Goal: Task Accomplishment & Management: Contribute content

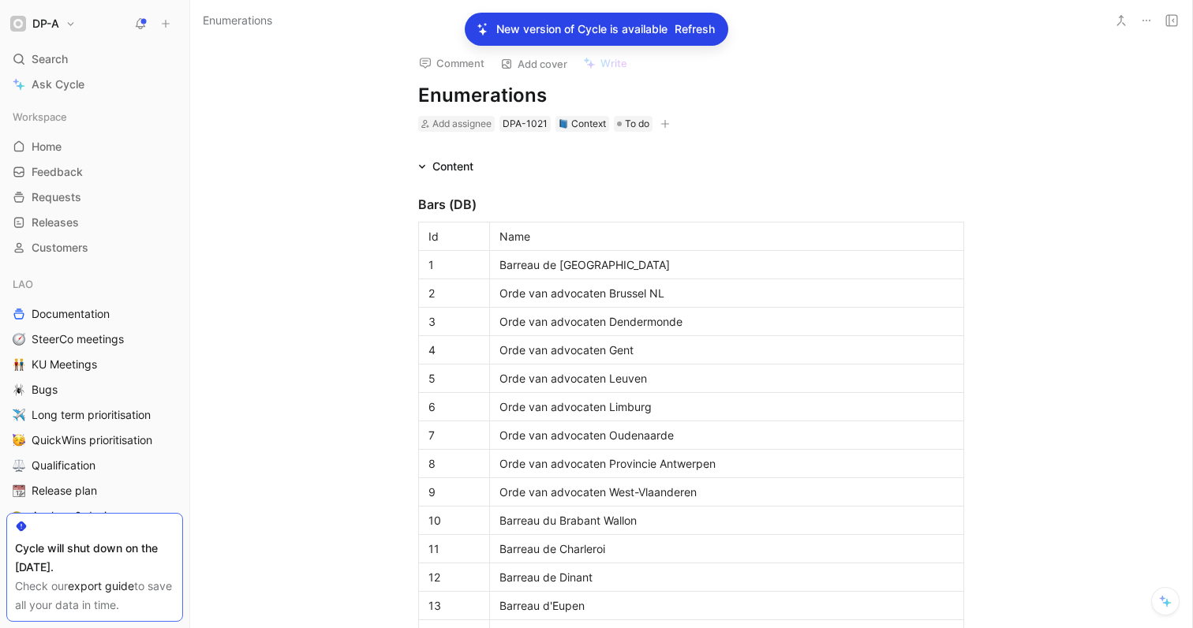
scroll to position [1782, 0]
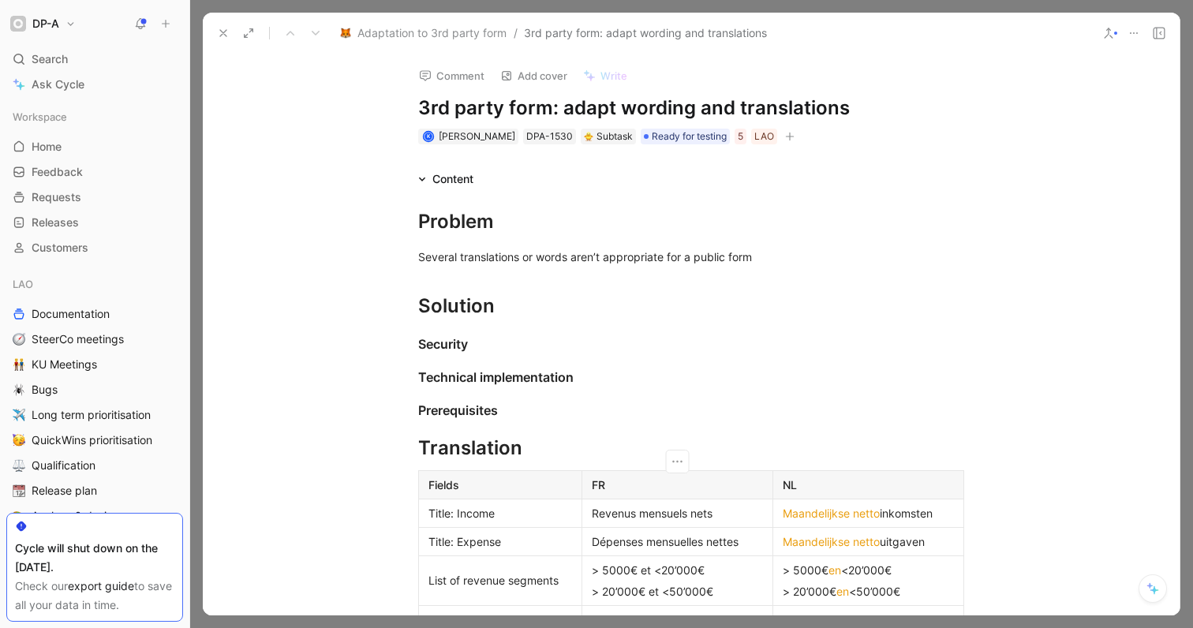
scroll to position [1816, 0]
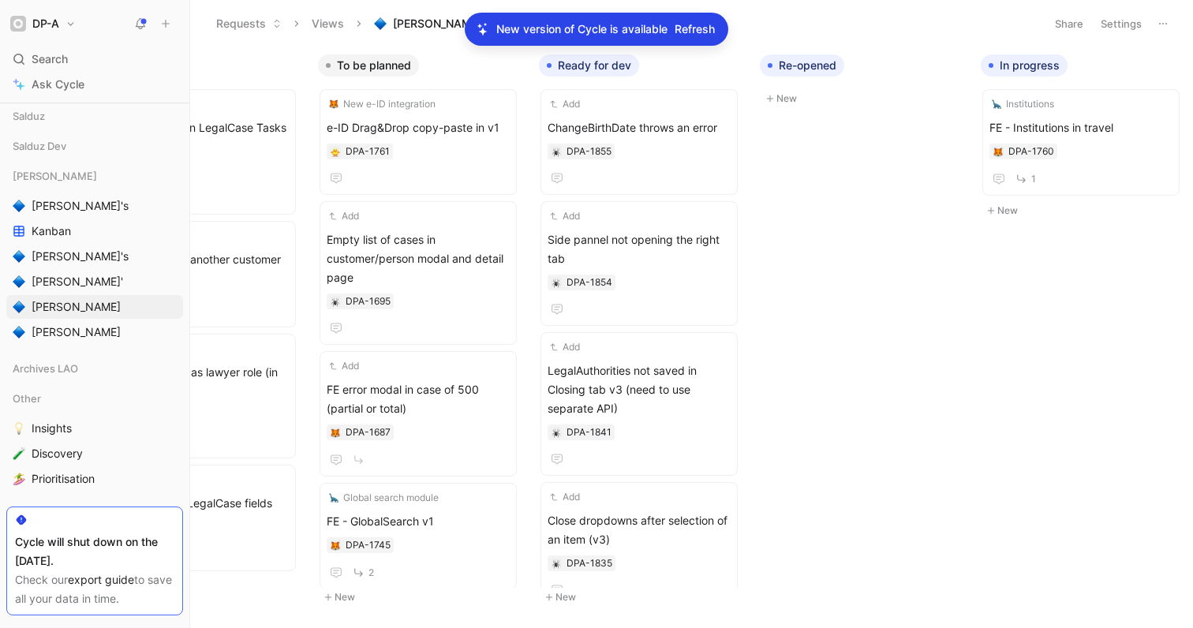
scroll to position [0, 335]
click at [47, 209] on span "[PERSON_NAME]'s" at bounding box center [80, 206] width 97 height 16
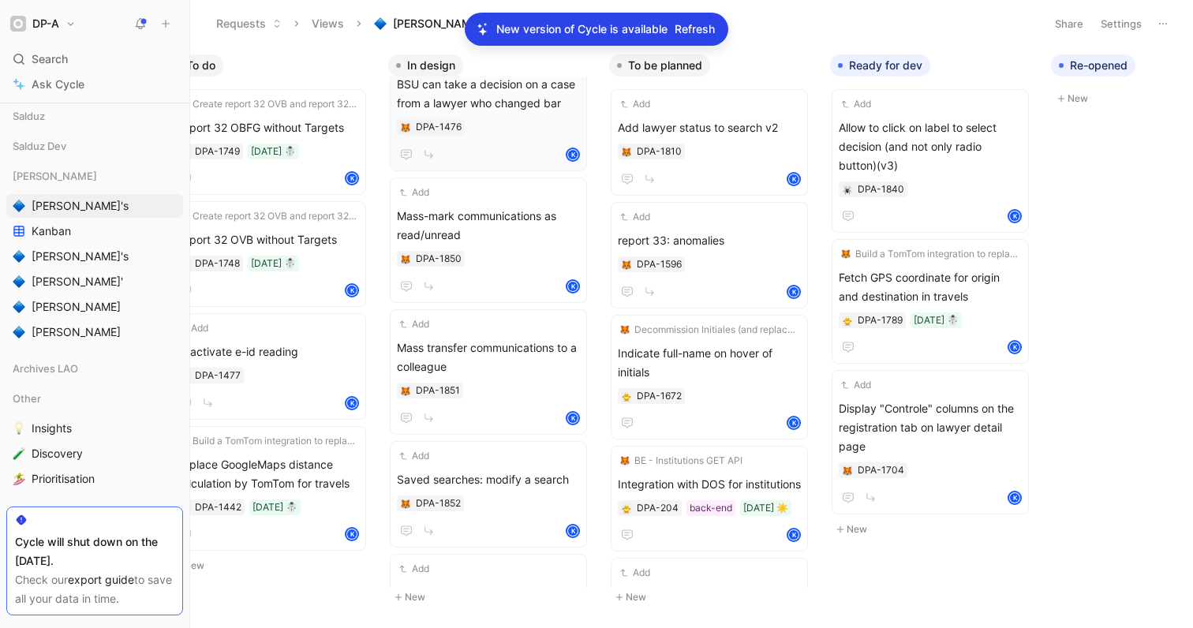
scroll to position [58, 0]
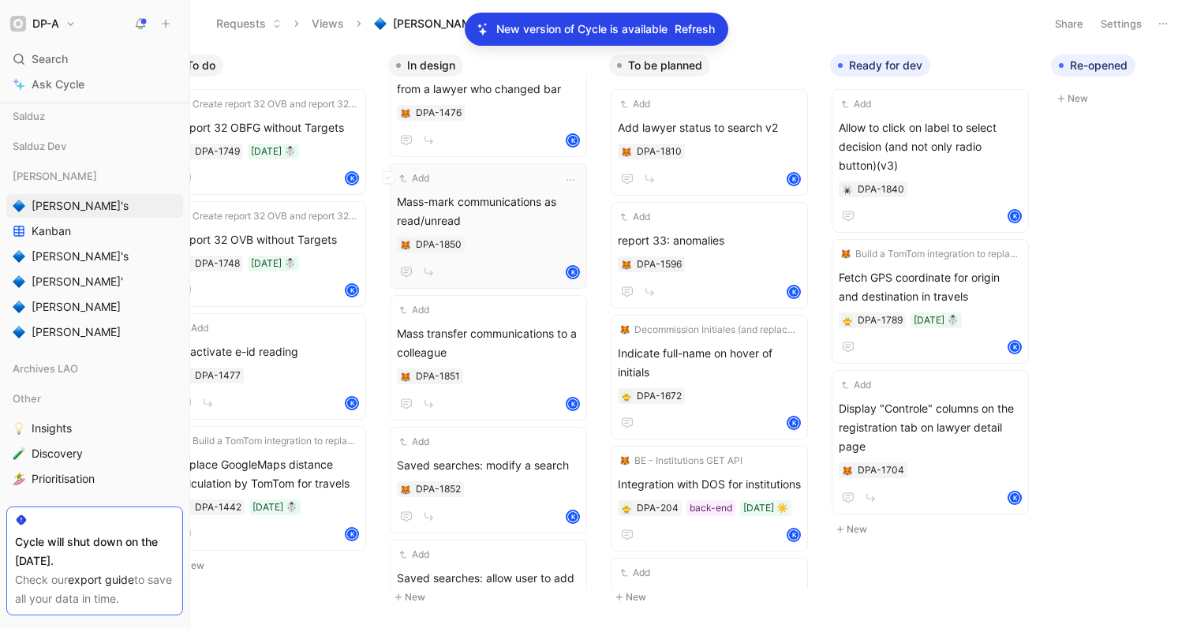
click at [522, 242] on div "DPA-1850" at bounding box center [488, 245] width 183 height 16
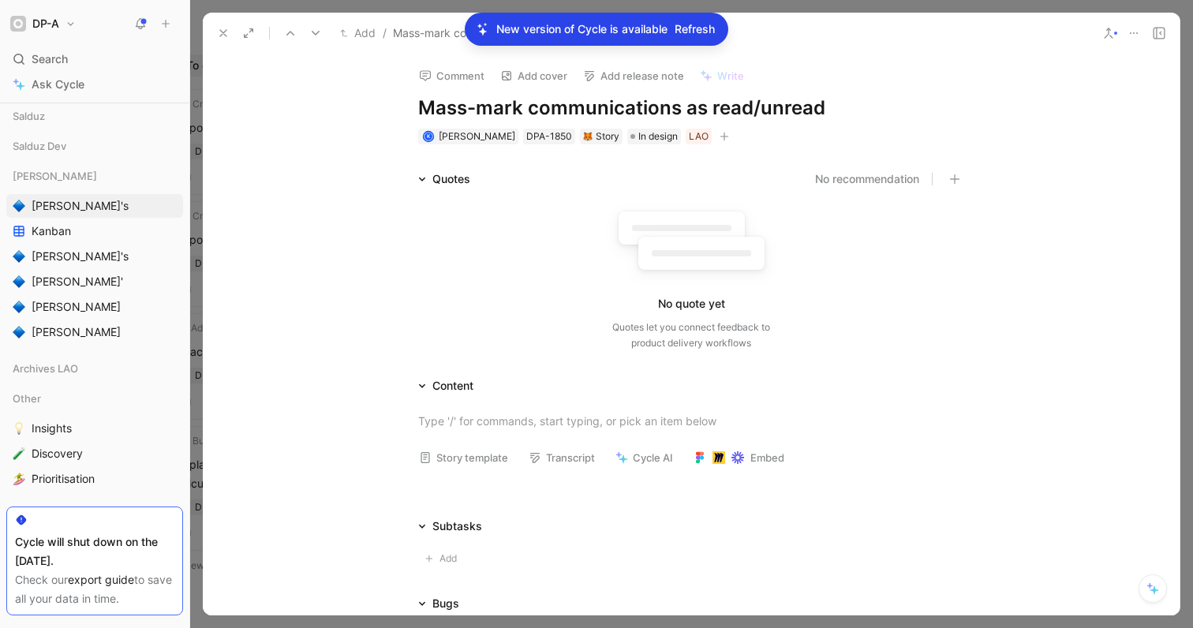
drag, startPoint x: 420, startPoint y: 107, endPoint x: 536, endPoint y: 105, distance: 115.2
click at [536, 105] on h1 "Mass-mark communications as read/unread" at bounding box center [691, 107] width 546 height 25
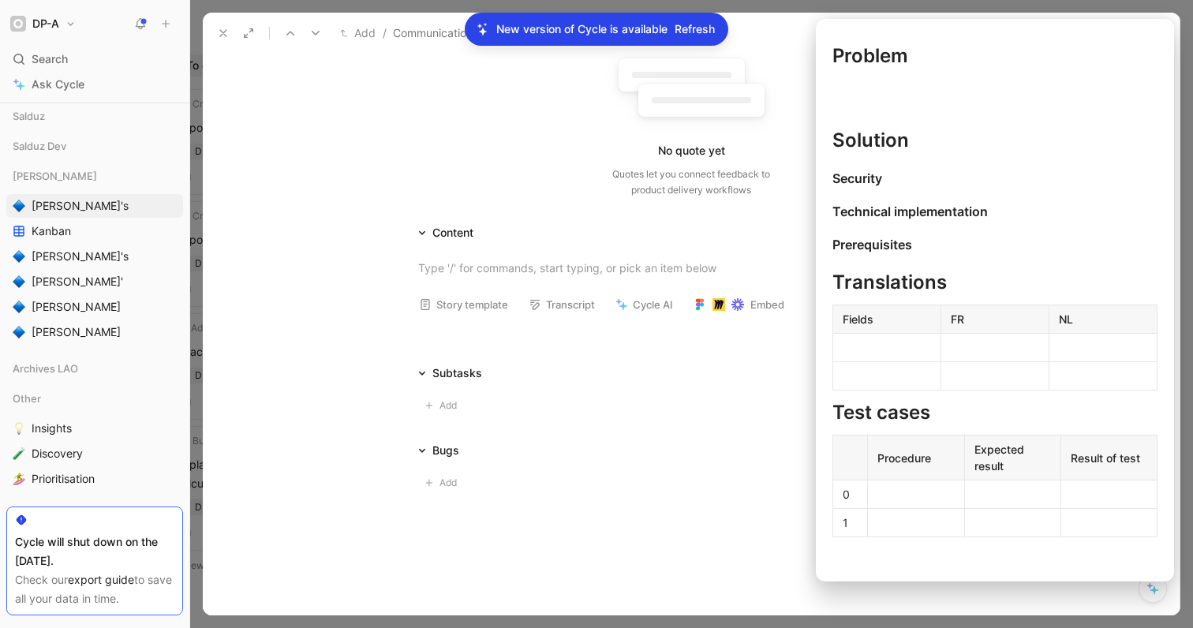
scroll to position [189, 0]
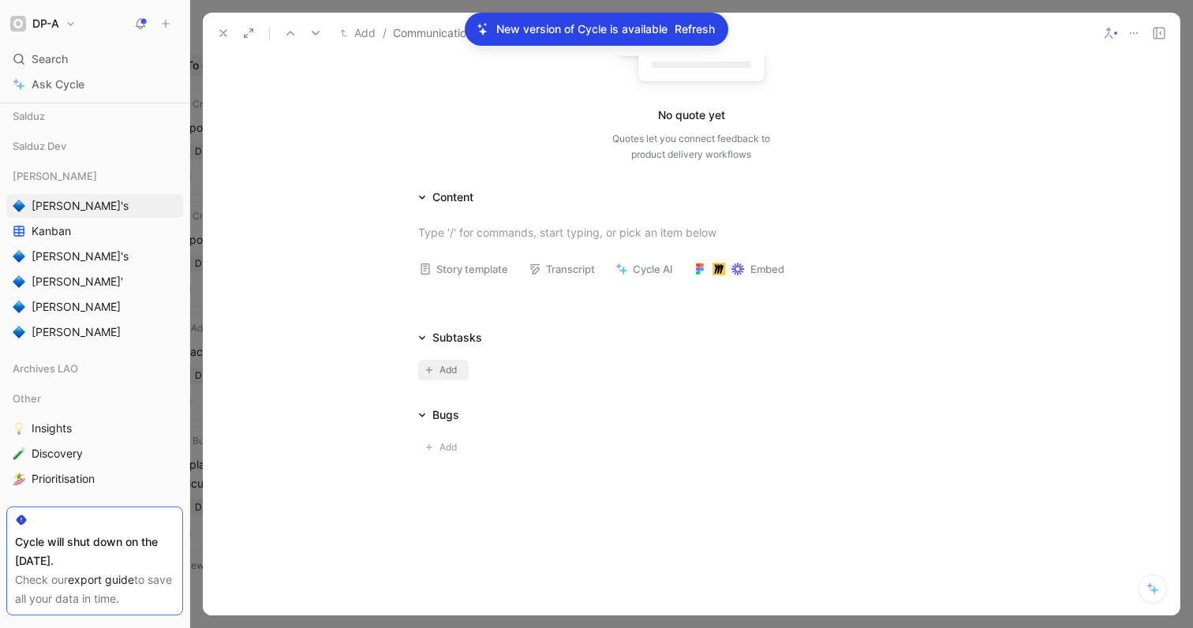
click at [445, 366] on span "Add" at bounding box center [450, 370] width 22 height 16
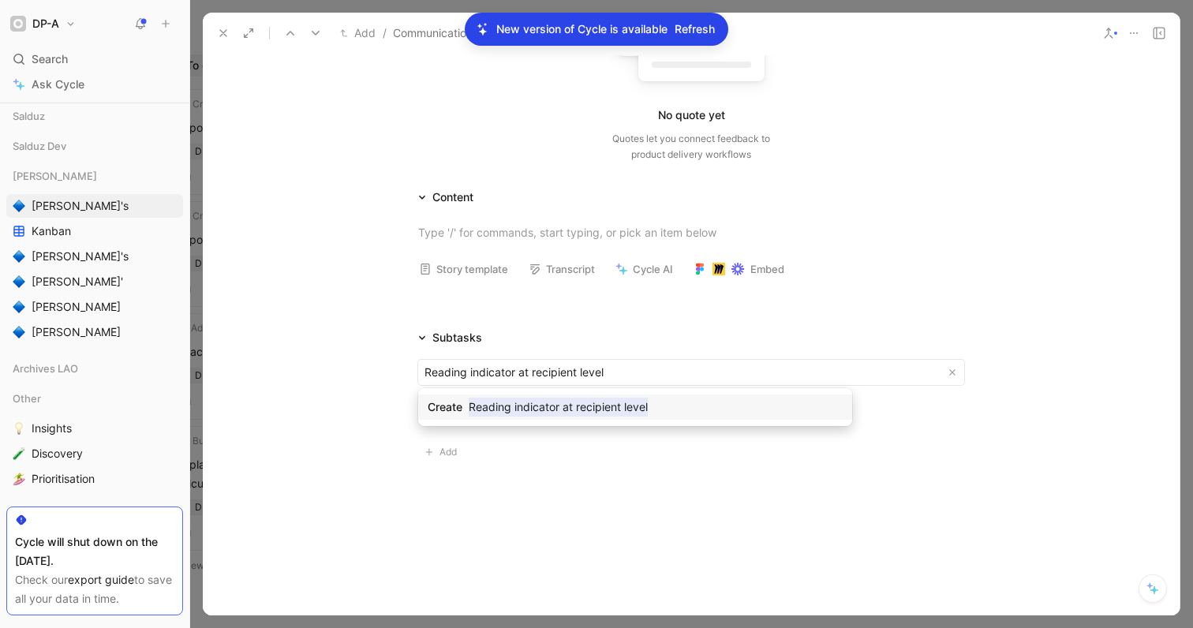
type input "Reading indicator at recipient level"
click at [569, 407] on mark "Reading indicator at recipient level" at bounding box center [558, 407] width 179 height 19
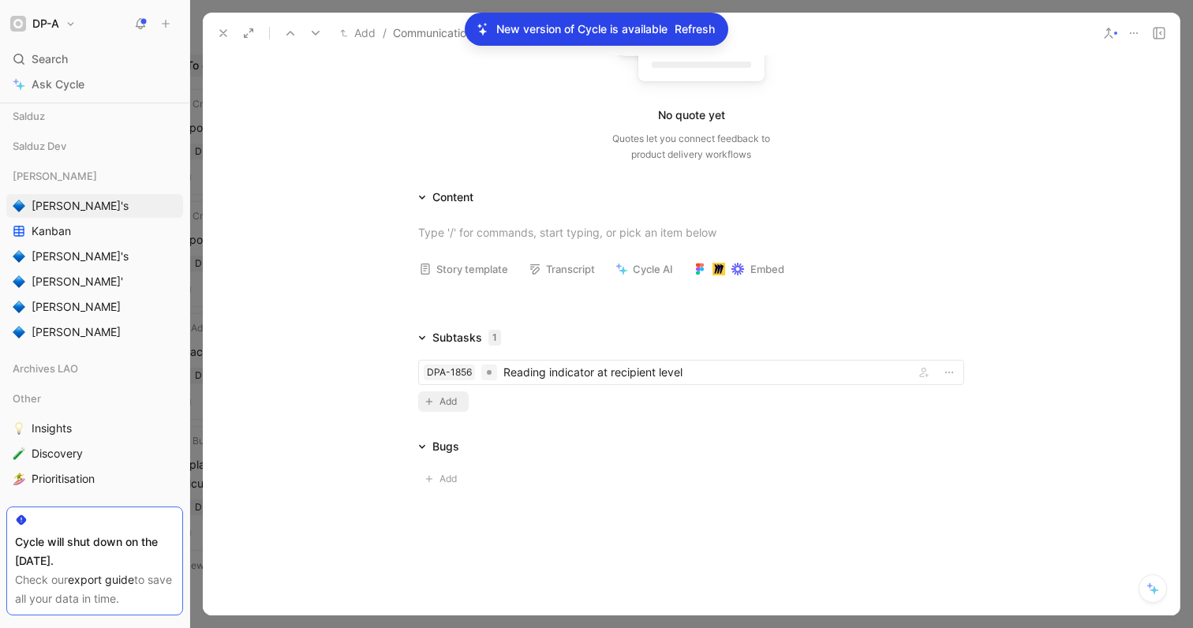
click at [439, 405] on span "Add" at bounding box center [450, 402] width 22 height 16
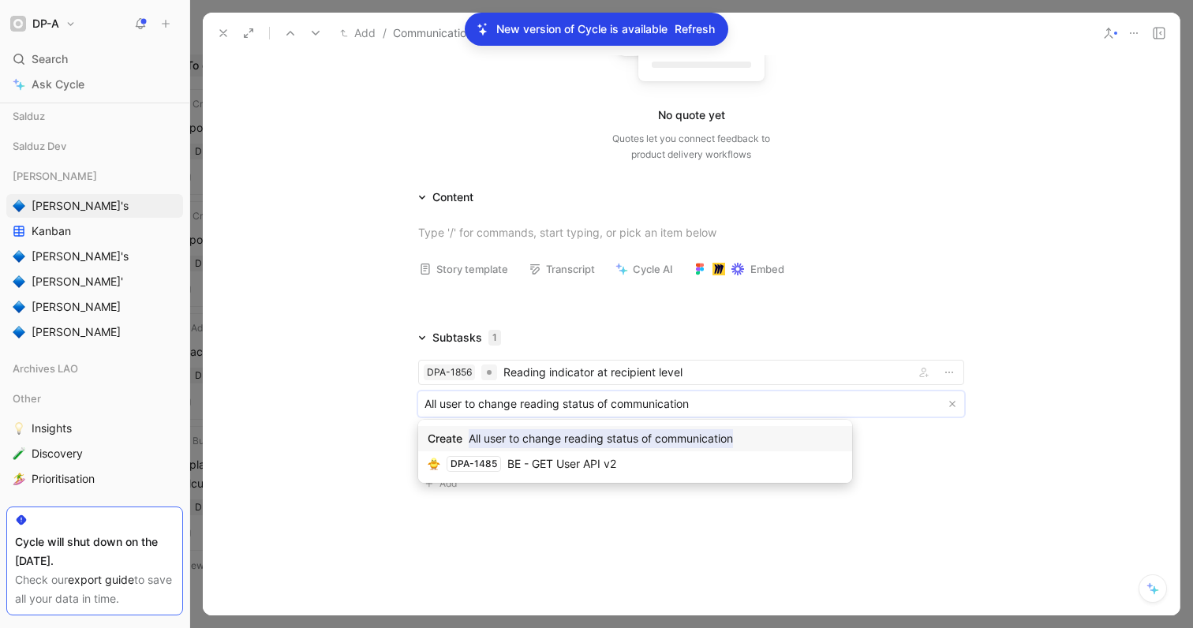
drag, startPoint x: 425, startPoint y: 401, endPoint x: 438, endPoint y: 399, distance: 12.8
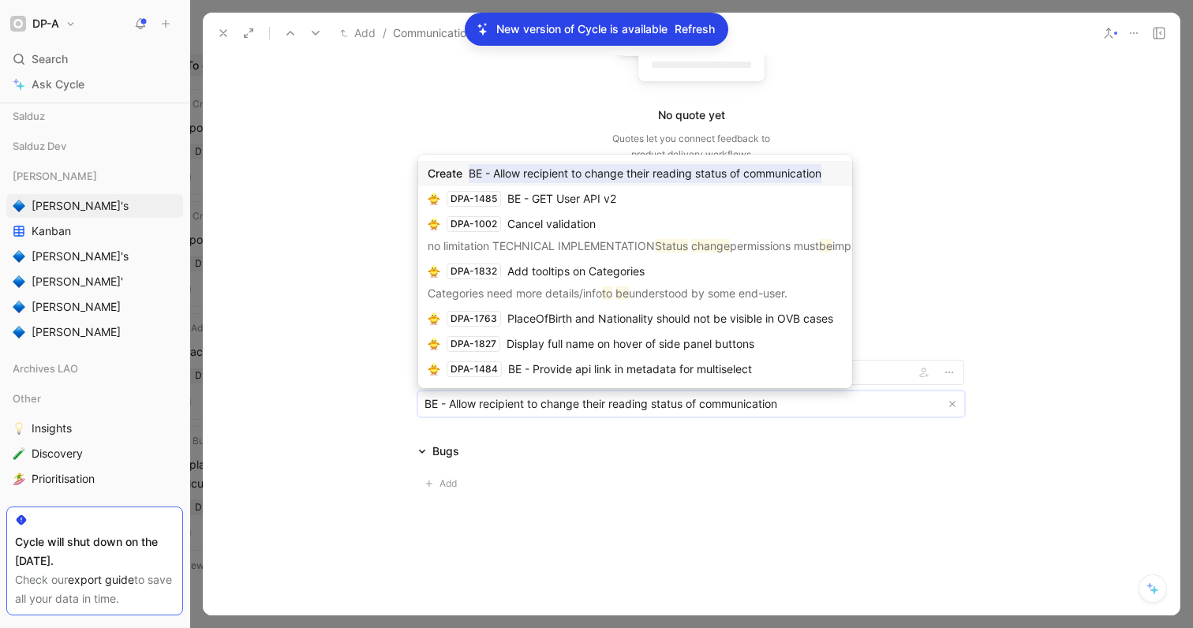
type input "BE - Allow recipient to change their reading status of communication"
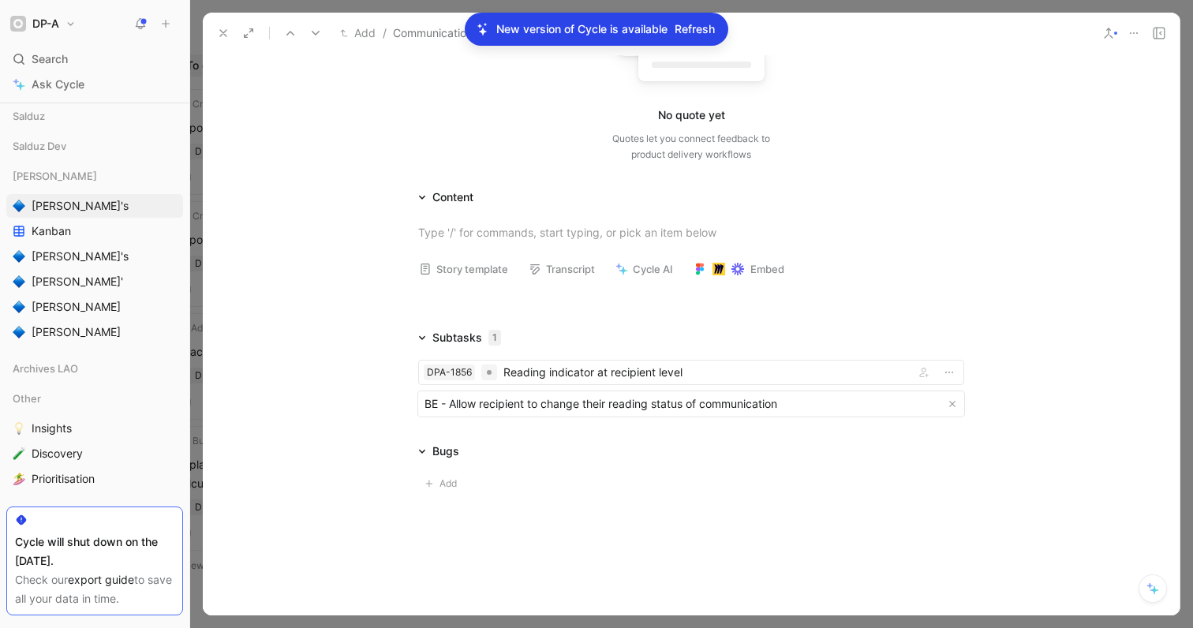
click at [566, 467] on div "Add" at bounding box center [691, 480] width 546 height 39
click at [396, 412] on div "DPA-1856 Reading indicator at recipient level BE - Allow recipient to change th…" at bounding box center [691, 385] width 606 height 76
click at [553, 426] on div "Quotes No recommendation No quote yet Quotes let you connect feedback to produc…" at bounding box center [691, 240] width 976 height 519
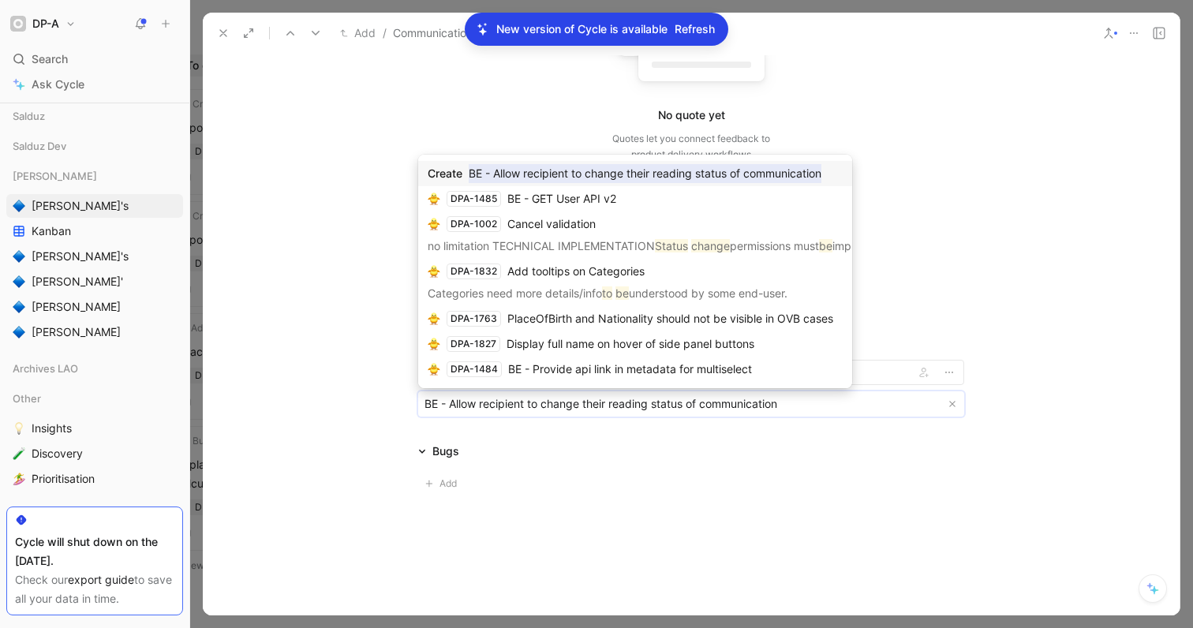
click at [828, 413] on body "DP-A Search ⌘ K Ask Cycle Workspace Home G then H Feedback G then F Requests G …" at bounding box center [596, 314] width 1193 height 628
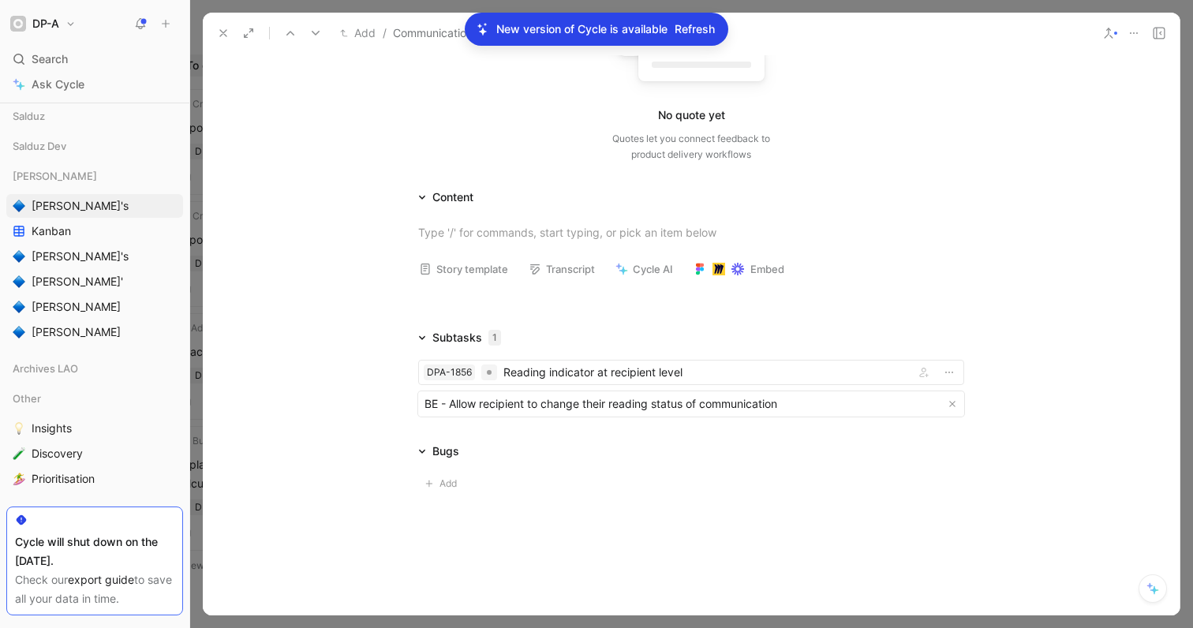
click at [546, 443] on div "Bugs" at bounding box center [691, 451] width 606 height 19
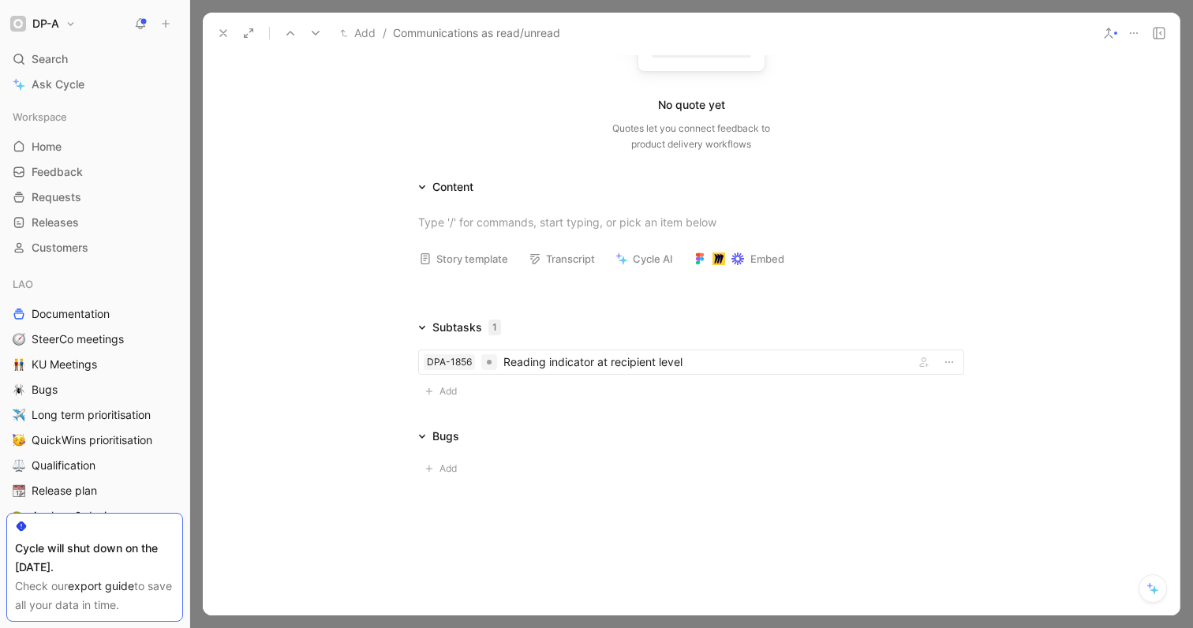
scroll to position [200, 0]
click at [439, 386] on span "Add" at bounding box center [450, 390] width 22 height 16
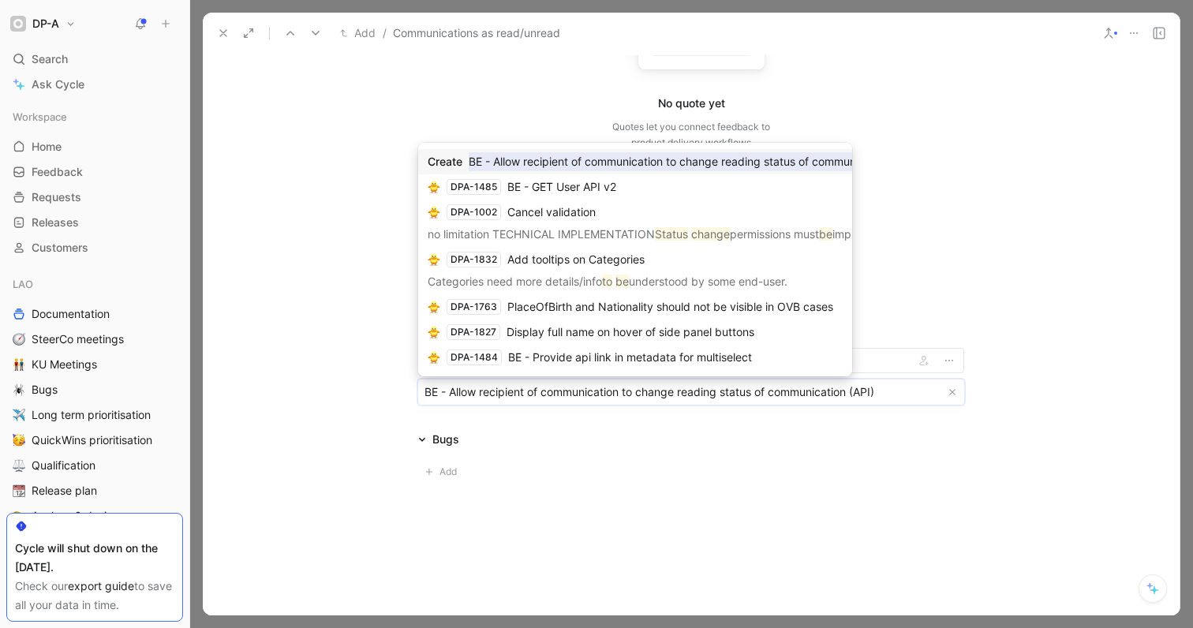
type input "BE - Allow recipient of communication to change reading status of communication…"
click at [528, 159] on mark "BE - Allow recipient of communication to change reading status of communication…" at bounding box center [694, 161] width 450 height 19
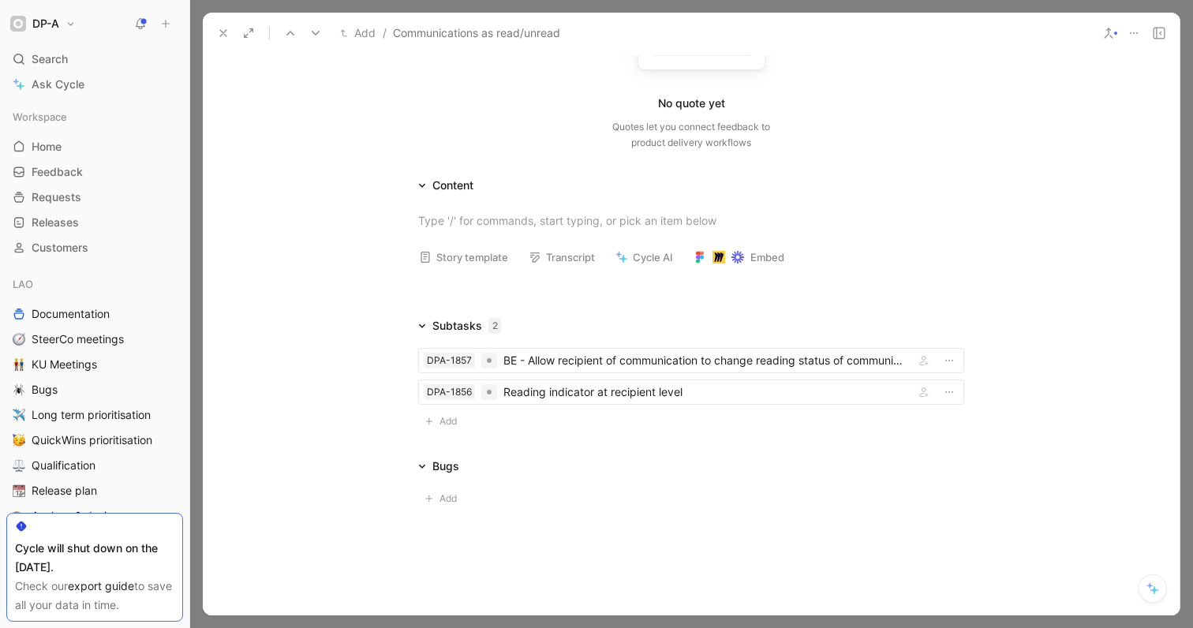
click at [614, 106] on div "No quote yet Quotes let you connect feedback to product delivery workflows" at bounding box center [691, 76] width 546 height 150
click at [512, 391] on div "Reading indicator at recipient level" at bounding box center [705, 392] width 405 height 19
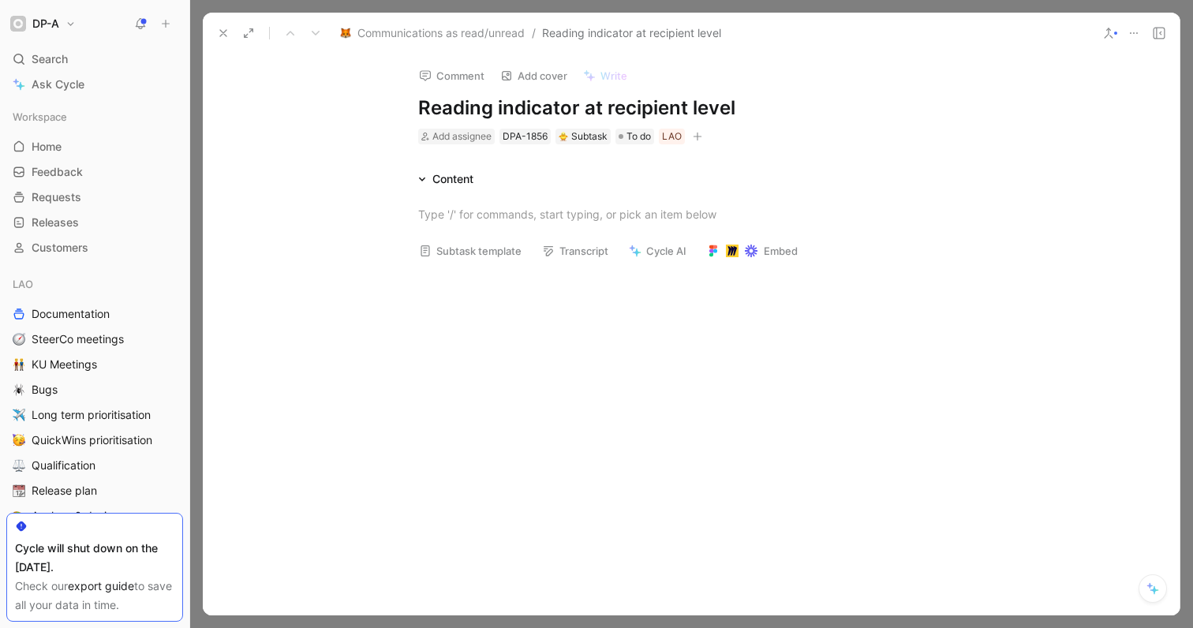
click at [421, 107] on h1 "Reading indicator at recipient level" at bounding box center [691, 107] width 546 height 25
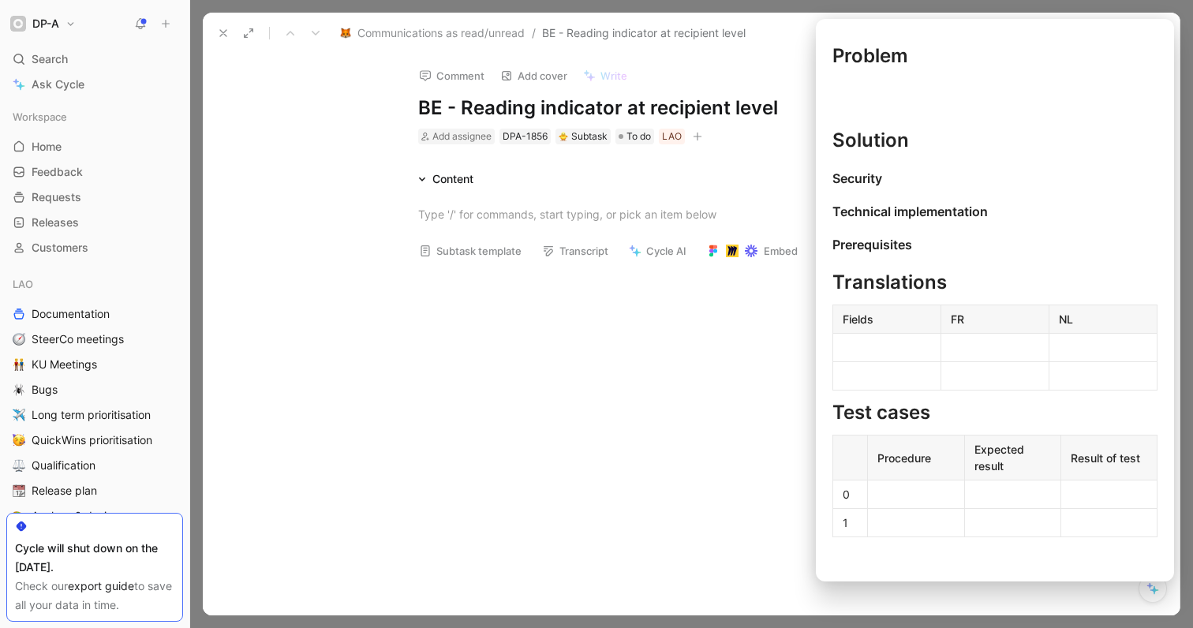
click at [467, 257] on button "Subtask template" at bounding box center [470, 251] width 117 height 22
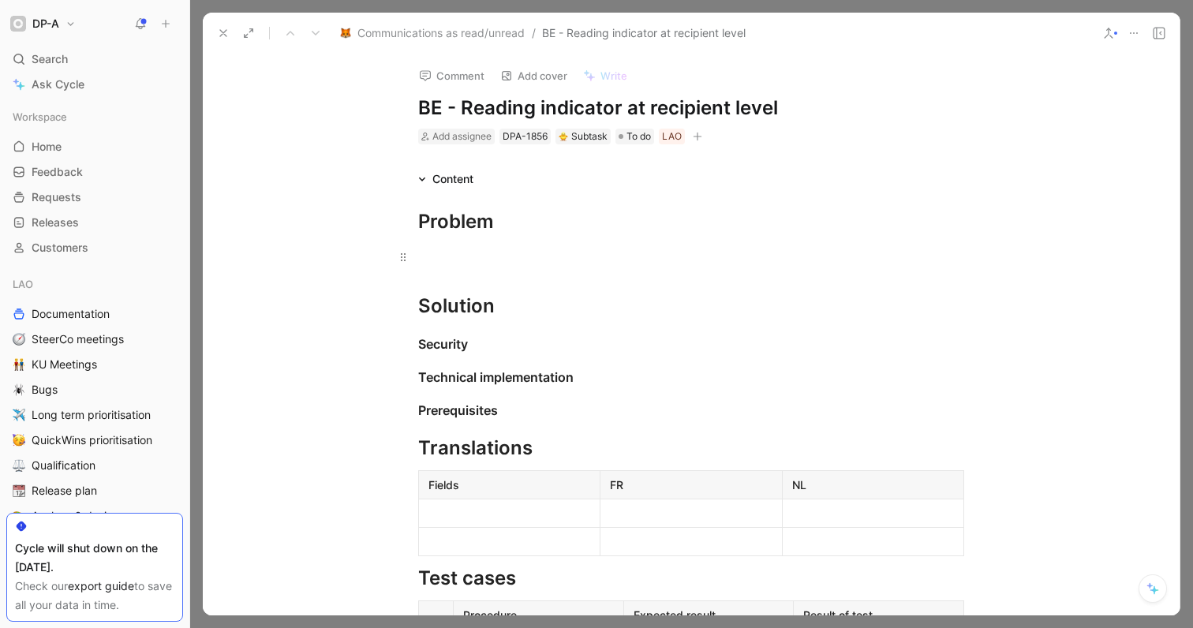
click at [495, 266] on p at bounding box center [691, 257] width 606 height 26
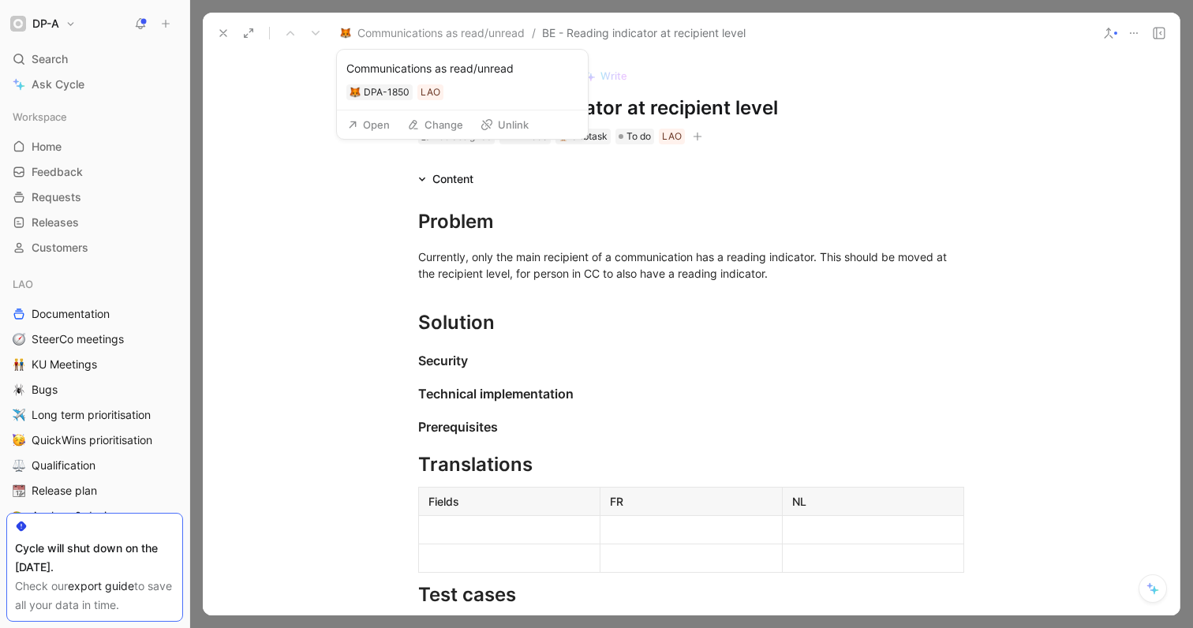
click at [379, 129] on button "Open" at bounding box center [368, 125] width 57 height 22
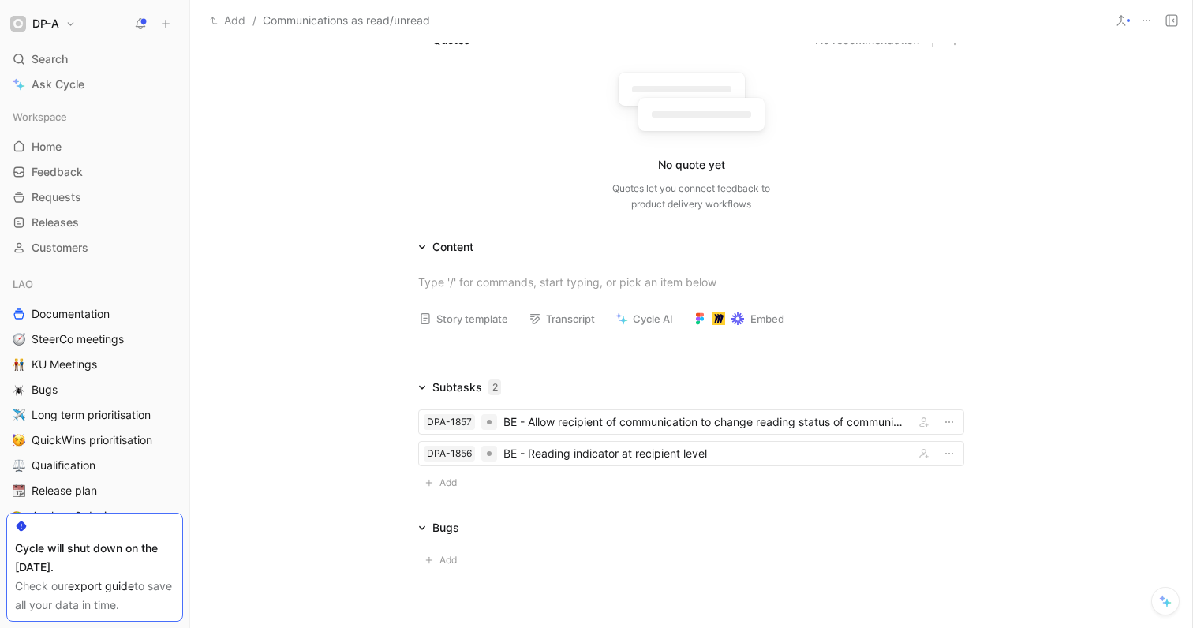
scroll to position [226, 0]
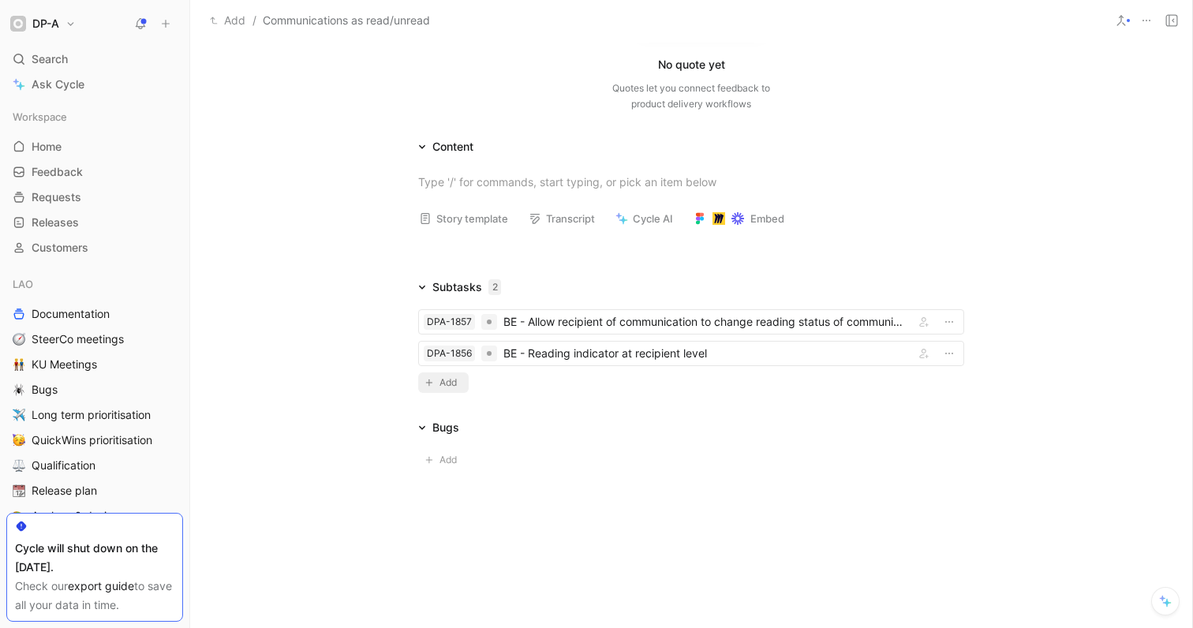
click at [440, 384] on span "Add" at bounding box center [450, 383] width 22 height 16
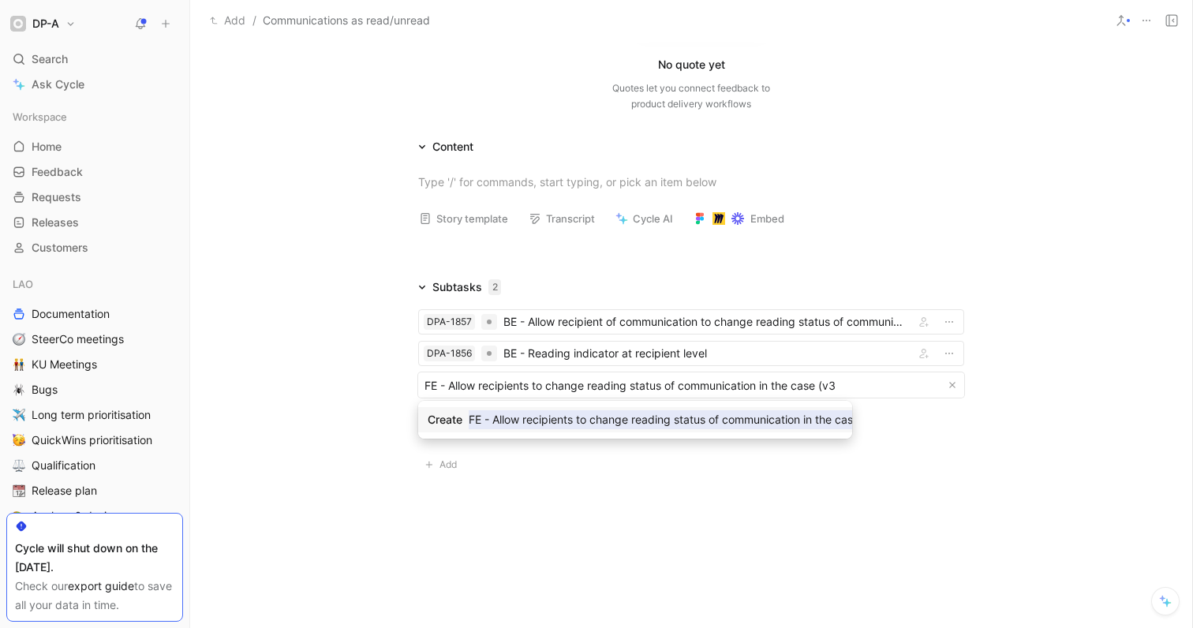
type input "FE - Allow recipients to change reading status of communication in the case (v3)"
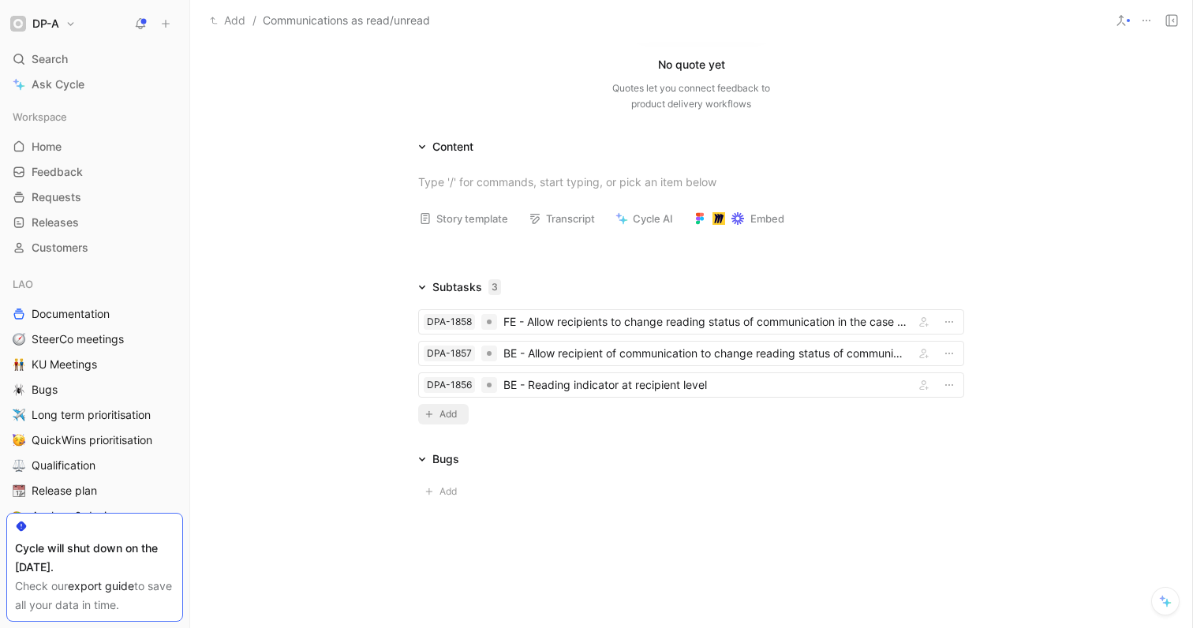
click at [440, 416] on span "Add" at bounding box center [450, 414] width 22 height 16
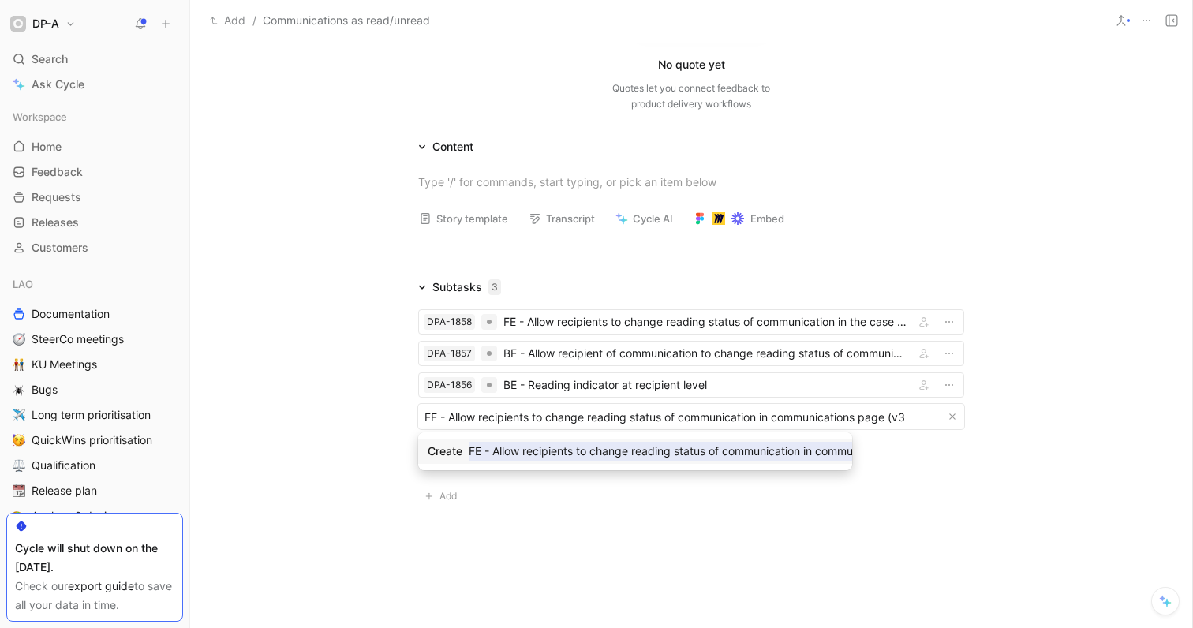
type input "FE - Allow recipients to change reading status of communication in communicatio…"
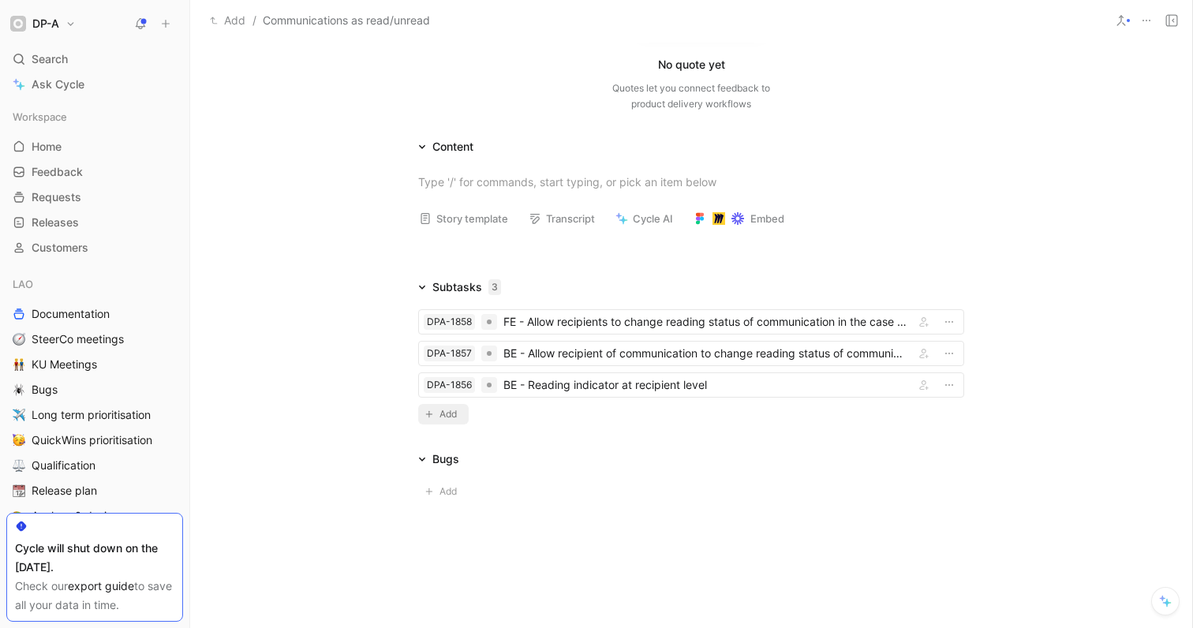
click at [437, 416] on button "Add" at bounding box center [443, 414] width 50 height 21
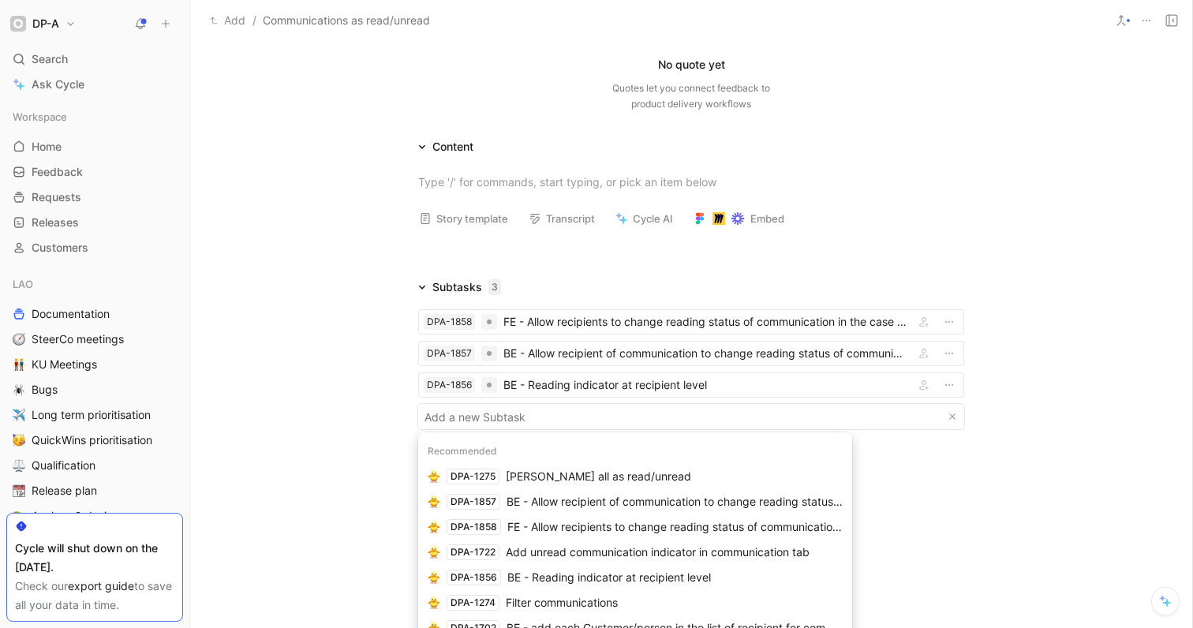
click at [574, 447] on div "Recommended" at bounding box center [635, 451] width 434 height 25
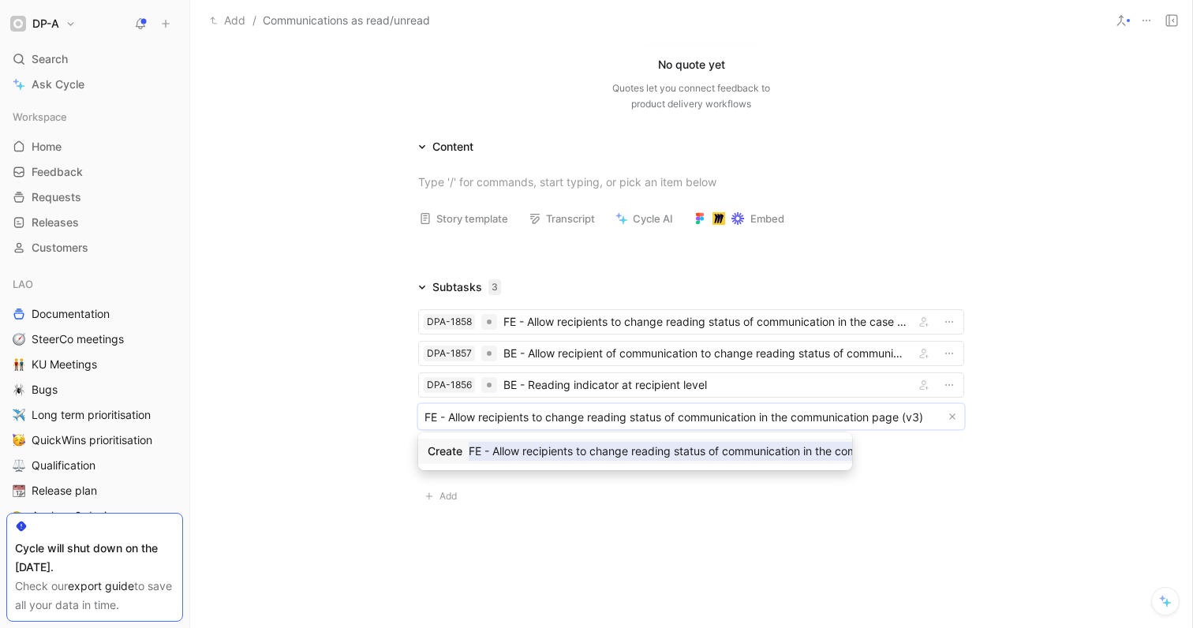
type input "FE - Allow recipients to change reading status of communication in the communic…"
click at [499, 454] on mark "FE - Allow recipients to change reading status of communication in the communic…" at bounding box center [718, 451] width 498 height 19
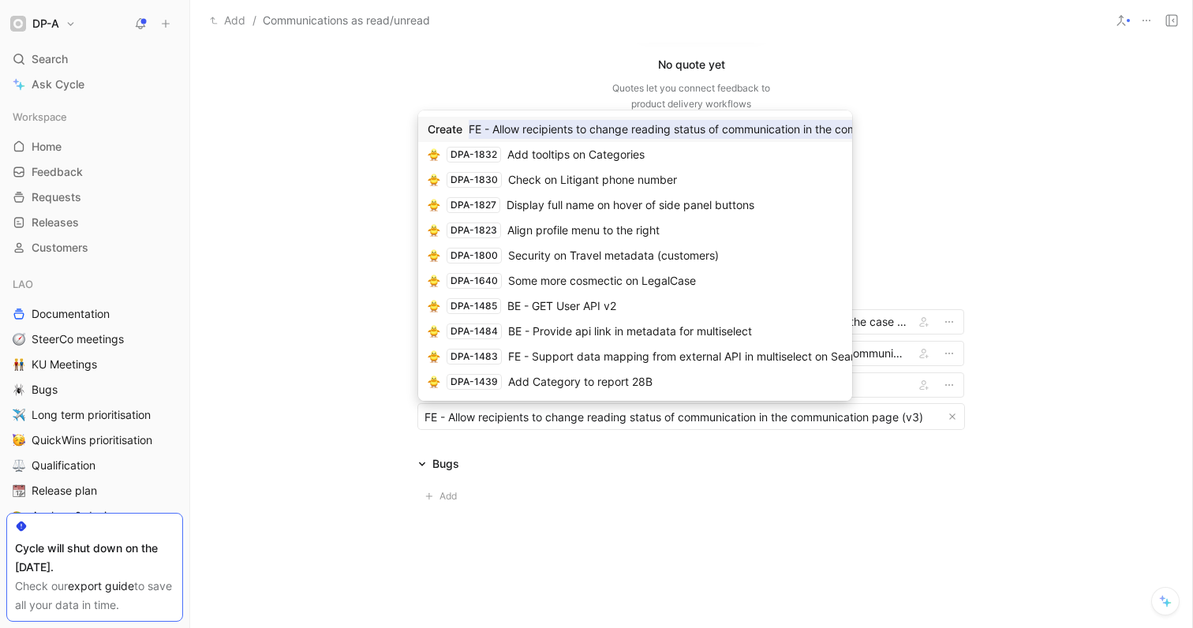
click at [671, 131] on mark "FE - Allow recipients to change reading status of communication in the communic…" at bounding box center [718, 129] width 498 height 19
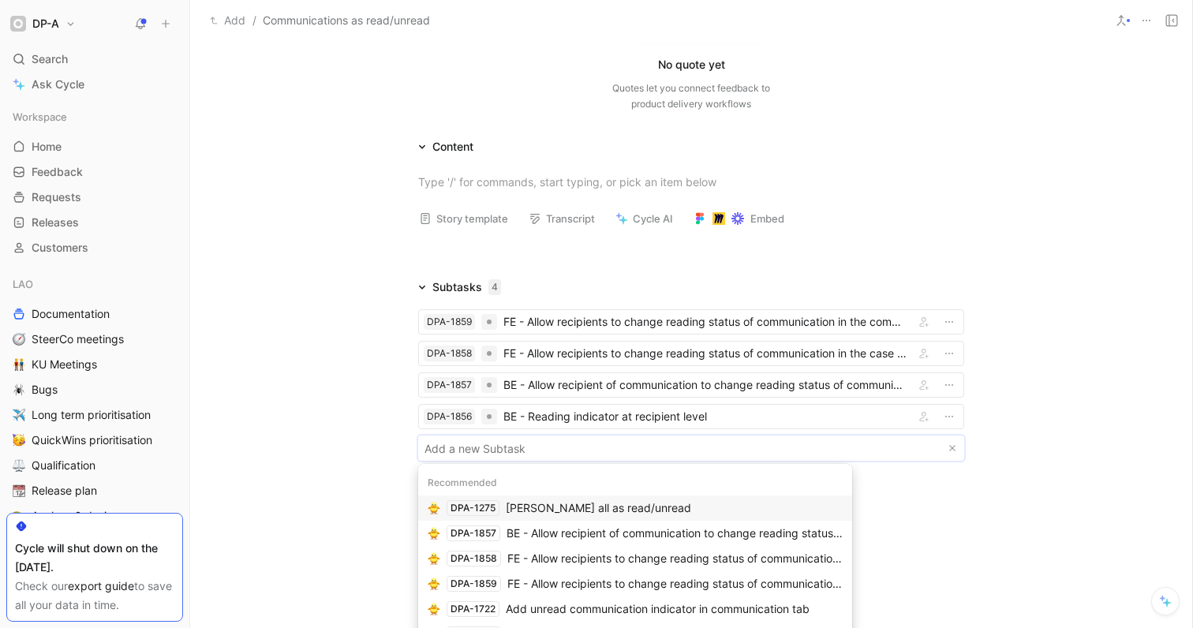
click at [445, 447] on body "DP-A Search ⌘ K Ask Cycle Workspace Home G then H Feedback G then F Requests G …" at bounding box center [596, 314] width 1193 height 628
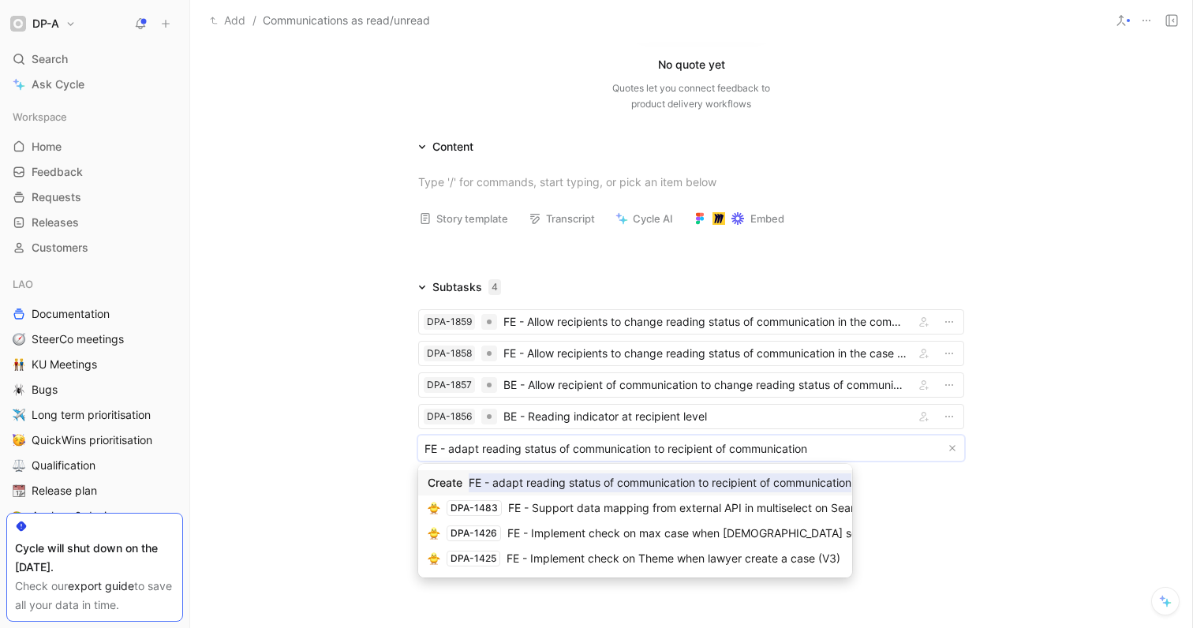
drag, startPoint x: 715, startPoint y: 450, endPoint x: 731, endPoint y: 450, distance: 15.8
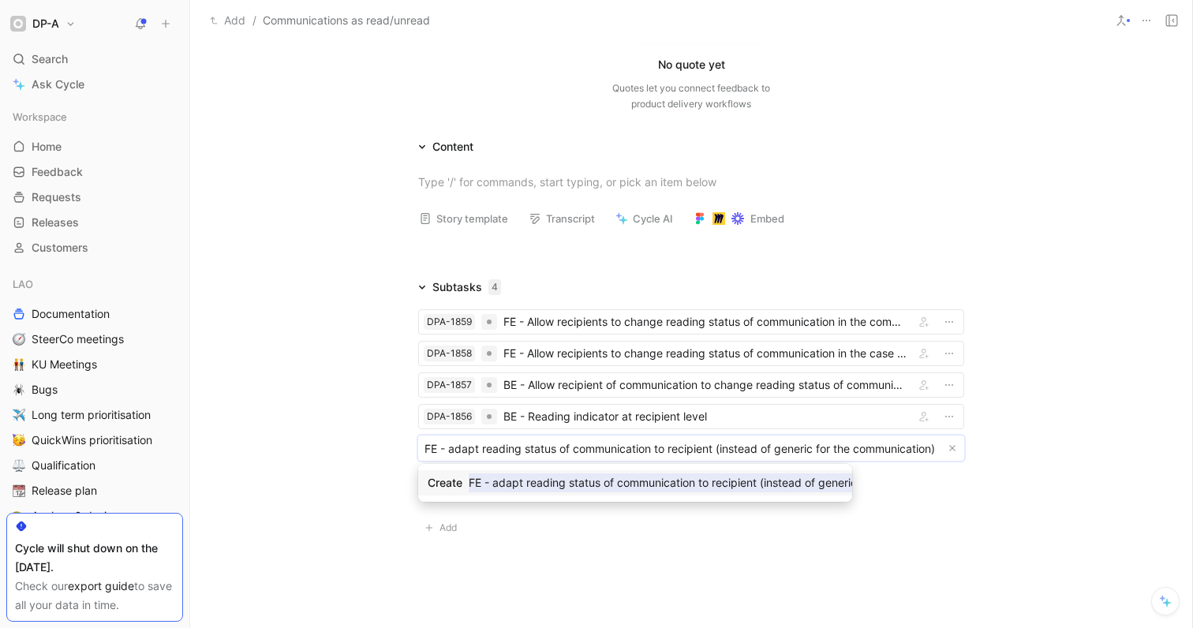
type input "FE - adapt reading status of communication to recipient (instead of generic for…"
click at [671, 481] on mark "FE - adapt reading status of communication to recipient (instead of generic for…" at bounding box center [724, 482] width 510 height 19
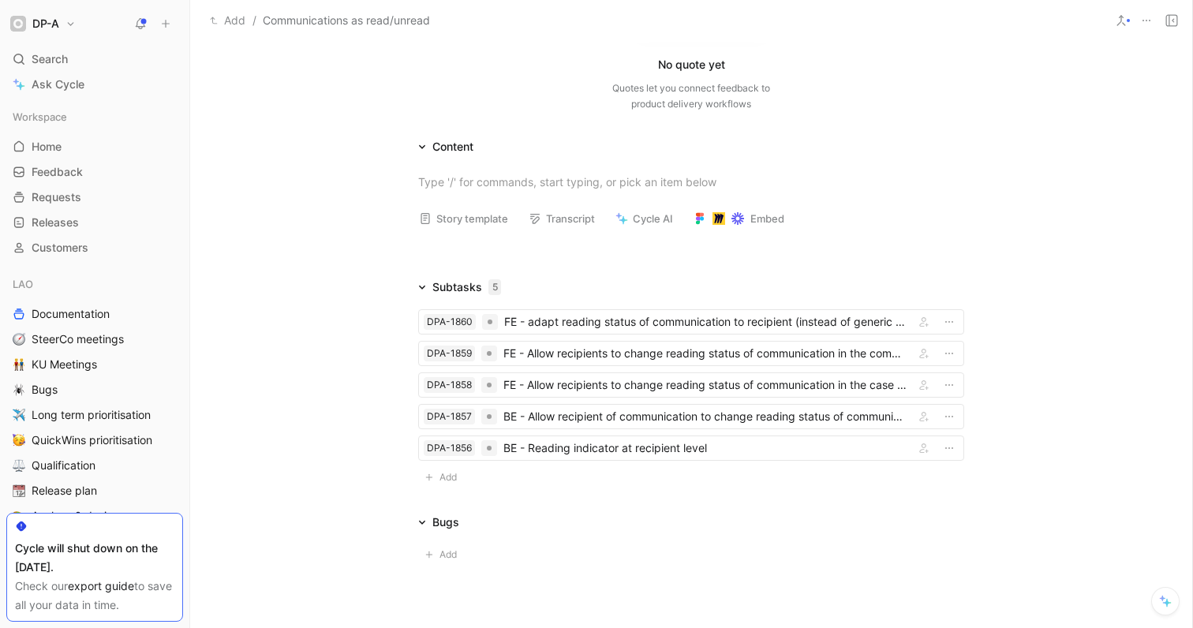
click at [322, 242] on div at bounding box center [691, 249] width 1002 height 19
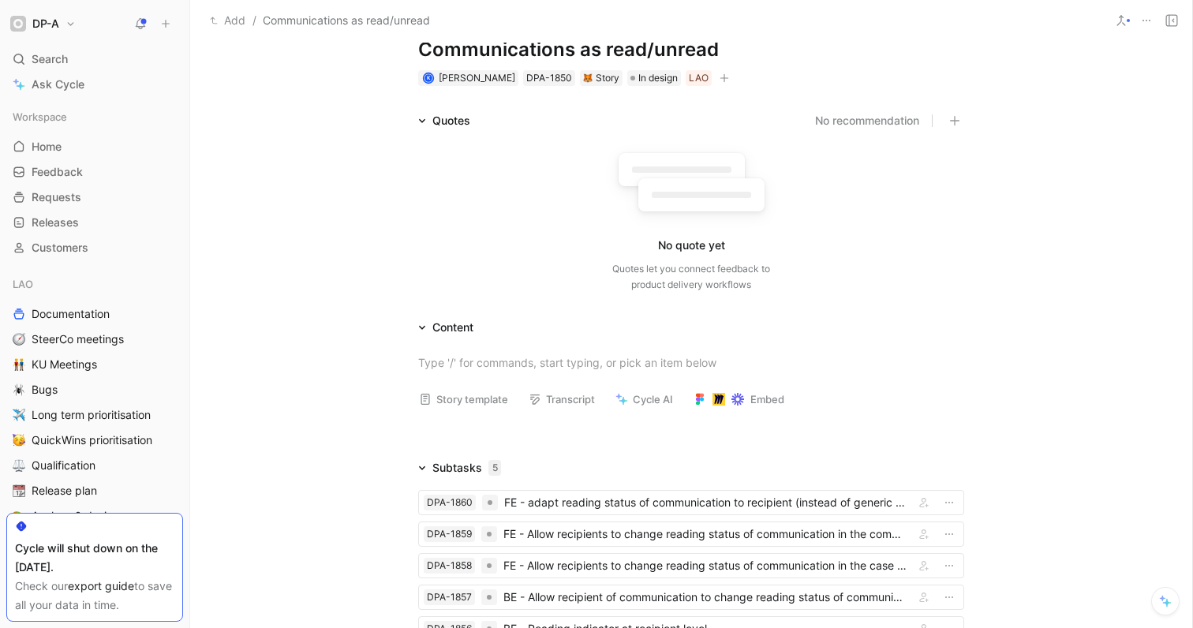
scroll to position [53, 0]
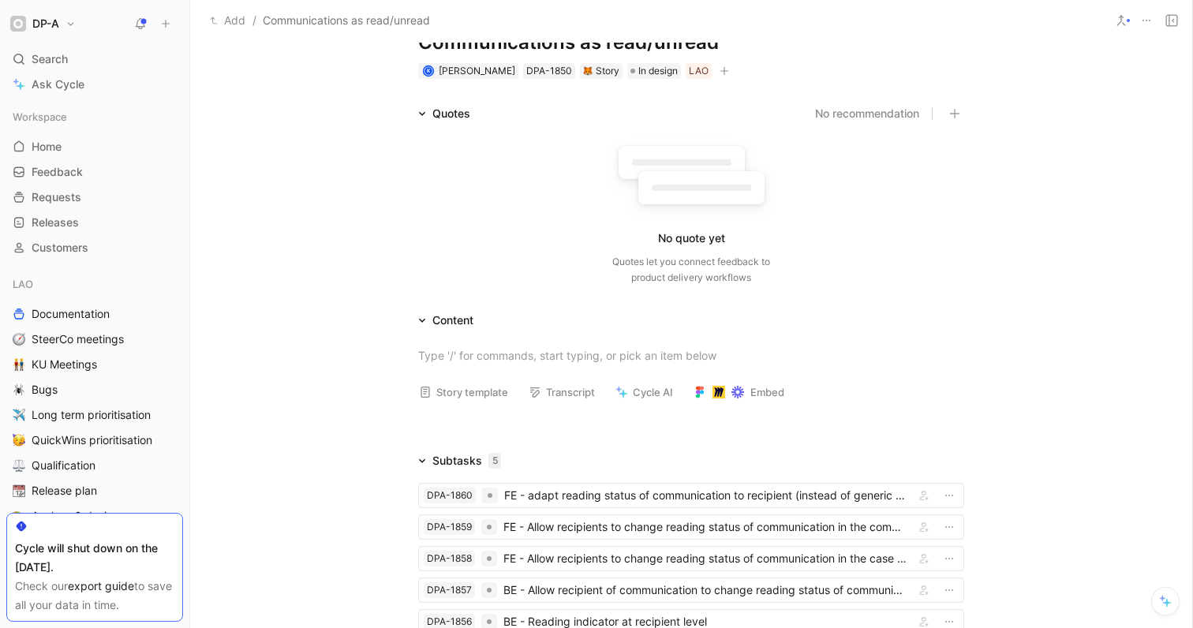
click at [457, 398] on button "Story template" at bounding box center [463, 392] width 103 height 22
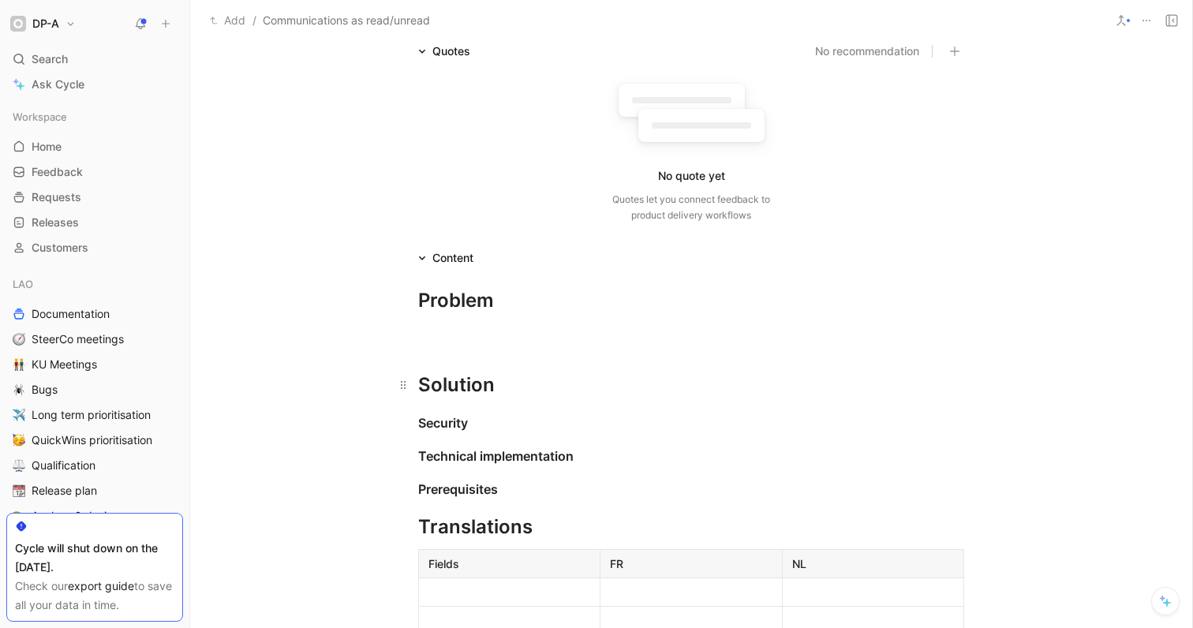
scroll to position [156, 0]
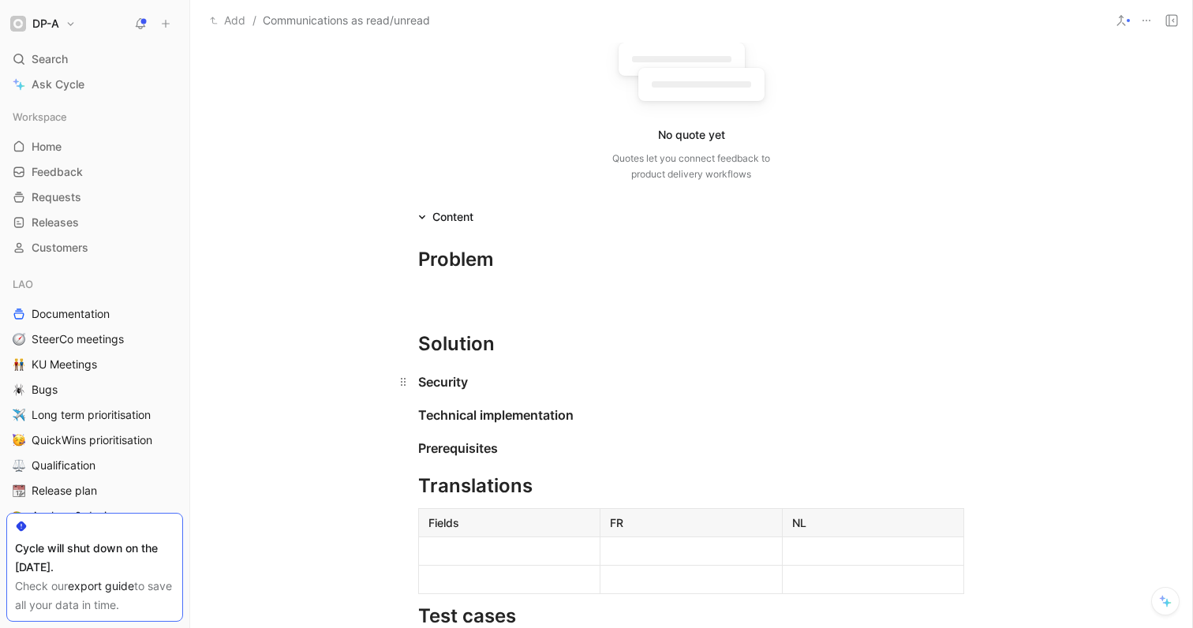
click at [422, 383] on div "Security" at bounding box center [691, 381] width 546 height 19
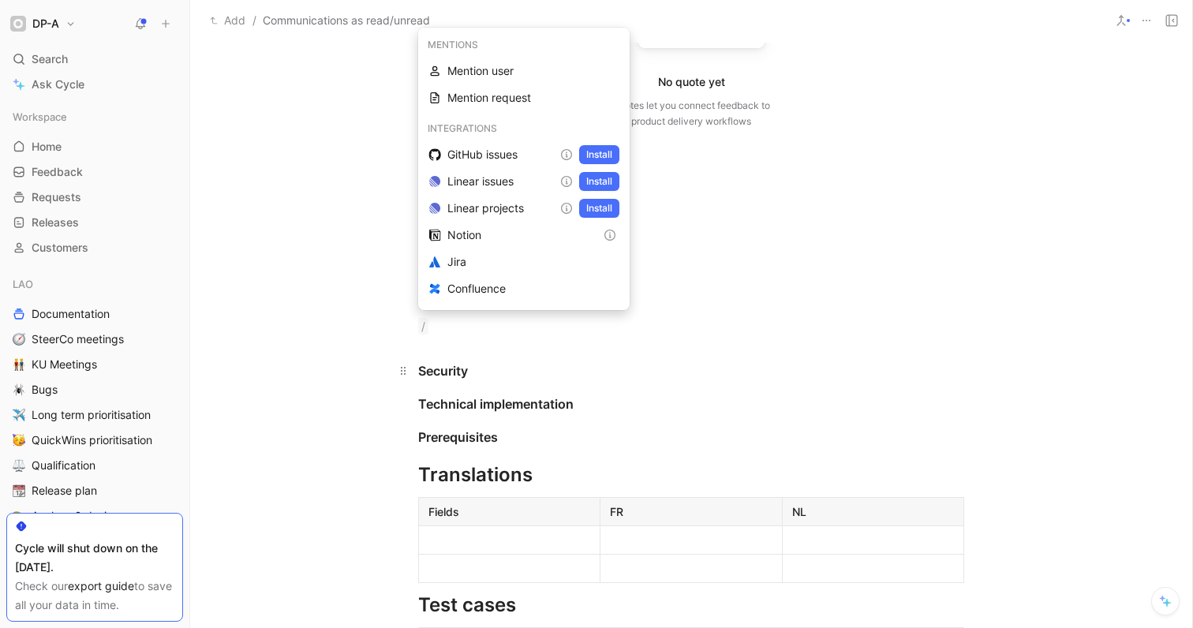
scroll to position [32, 0]
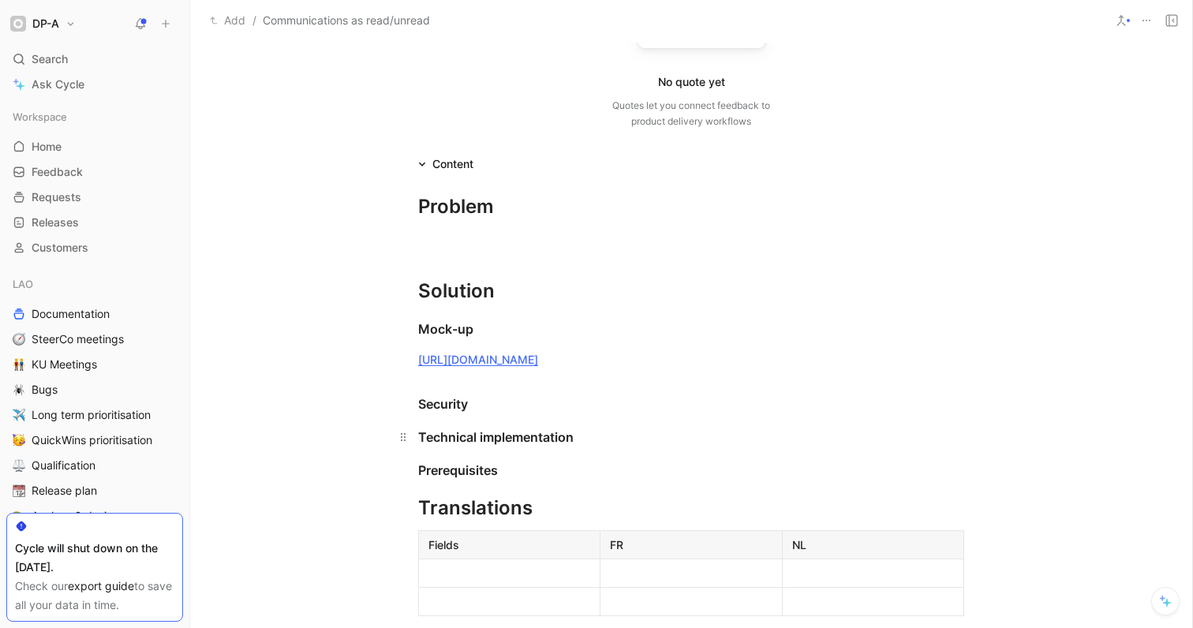
click at [841, 453] on h3 "Technical implementation" at bounding box center [691, 437] width 606 height 32
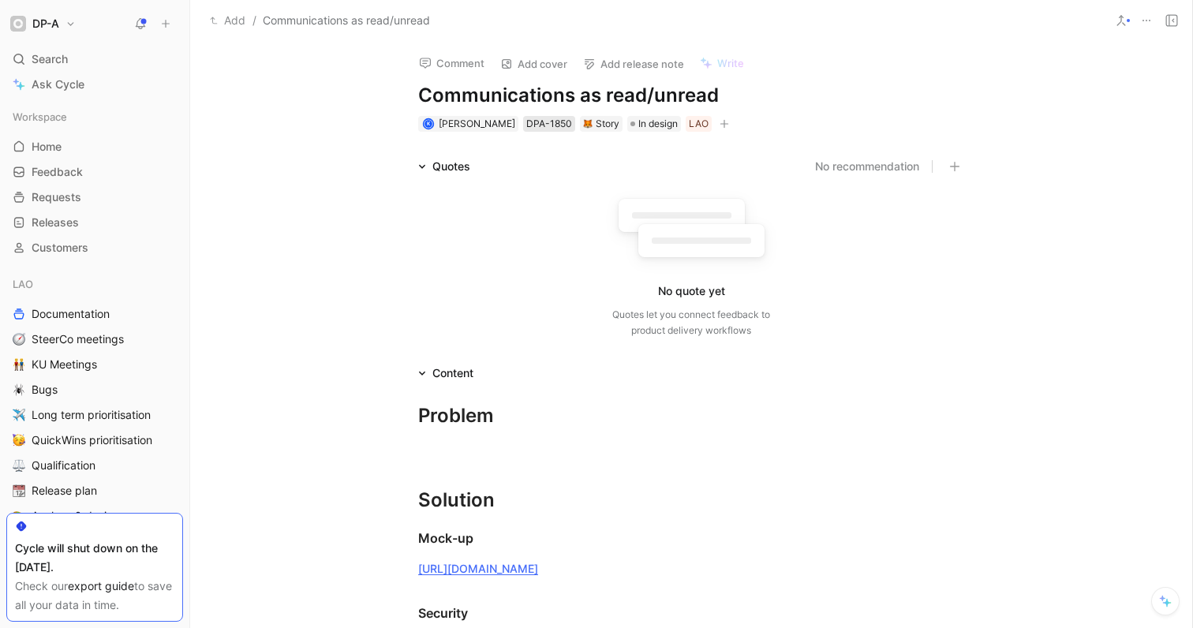
click at [532, 128] on div "DPA-1850" at bounding box center [549, 124] width 46 height 16
click at [268, 312] on div "Quotes No recommendation No quote yet Quotes let you connect feedback to produc…" at bounding box center [691, 251] width 1002 height 188
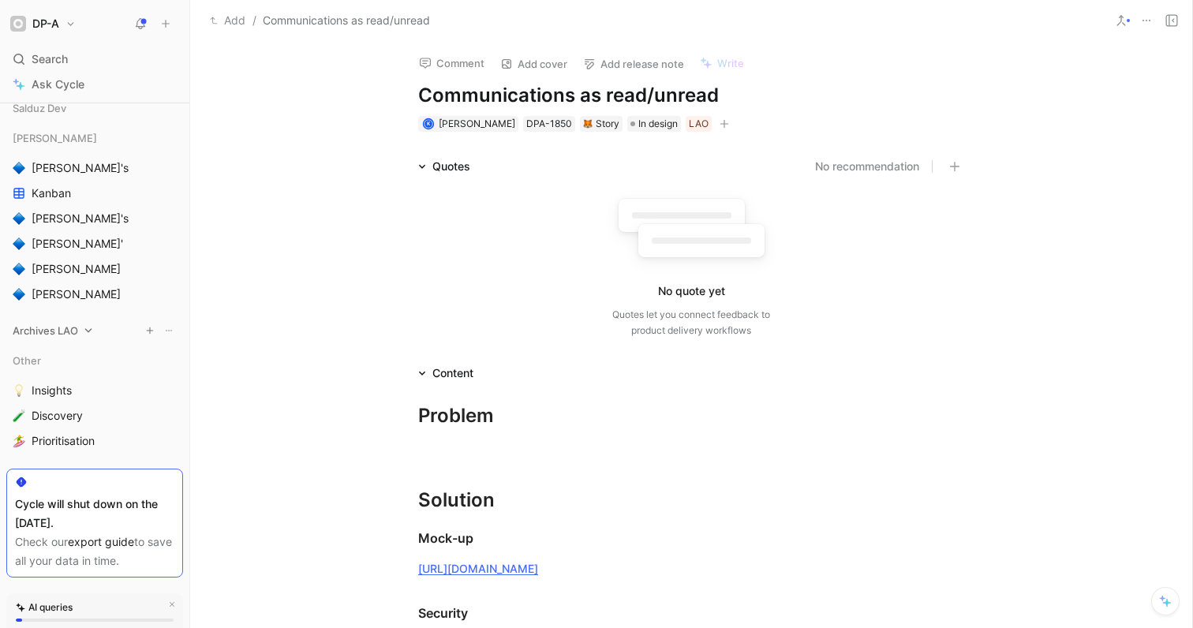
scroll to position [431, 0]
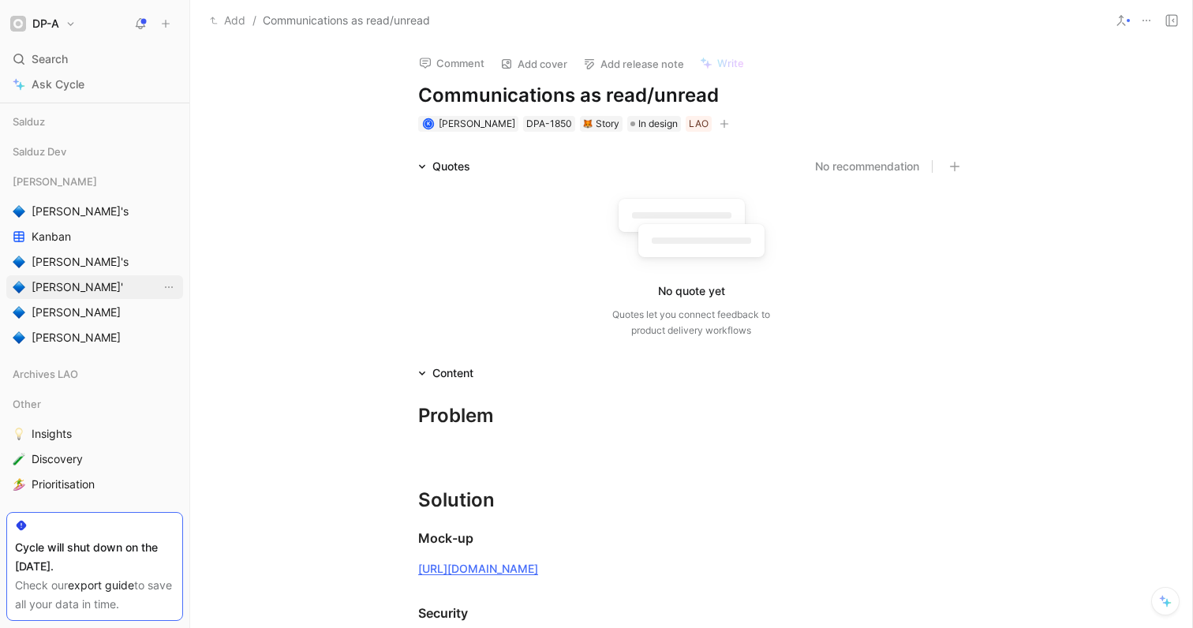
click at [51, 293] on span "[PERSON_NAME]'" at bounding box center [77, 287] width 91 height 16
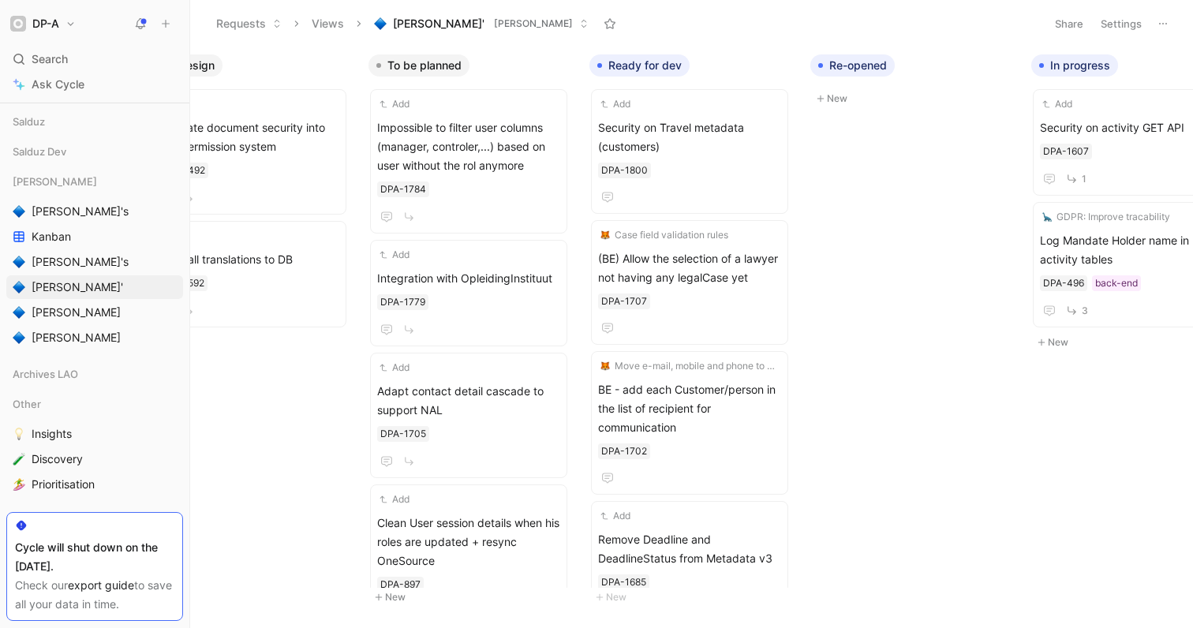
scroll to position [0, 284]
click at [760, 61] on icon "button" at bounding box center [762, 65] width 9 height 9
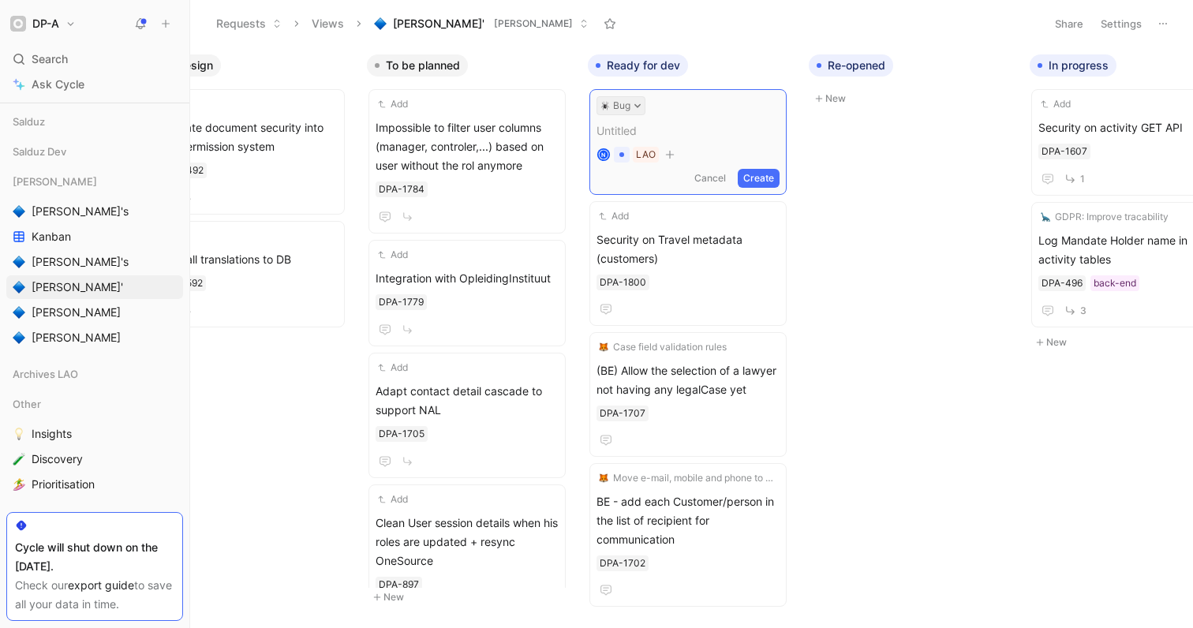
click at [632, 107] on button "Bug" at bounding box center [620, 105] width 49 height 19
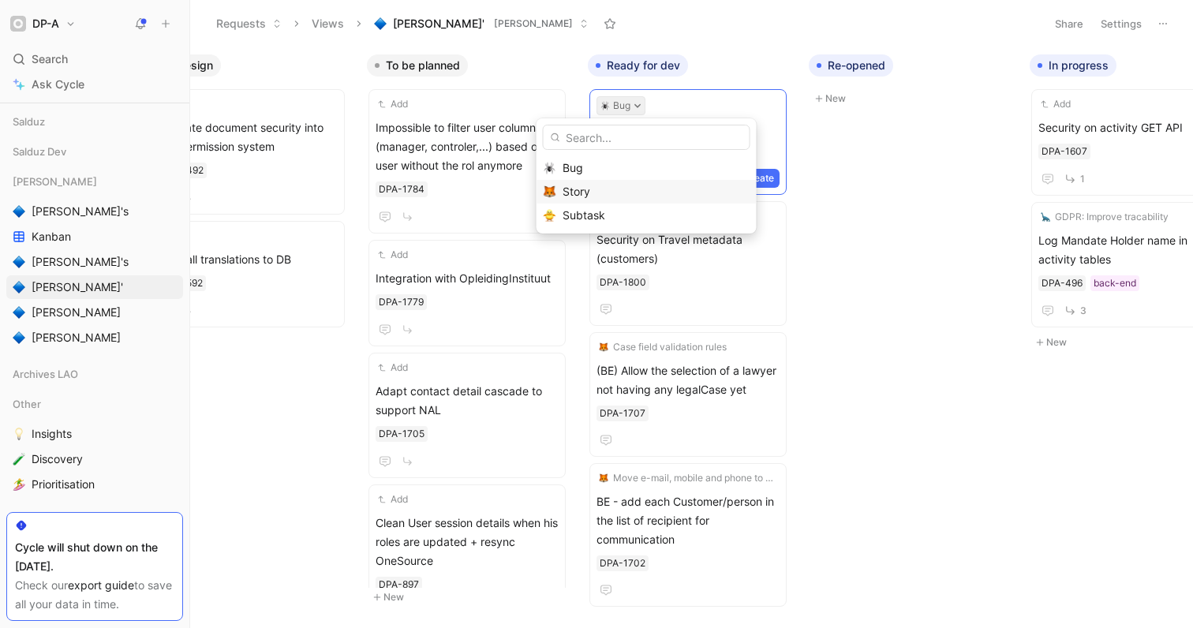
click at [607, 192] on div "Story" at bounding box center [655, 191] width 187 height 19
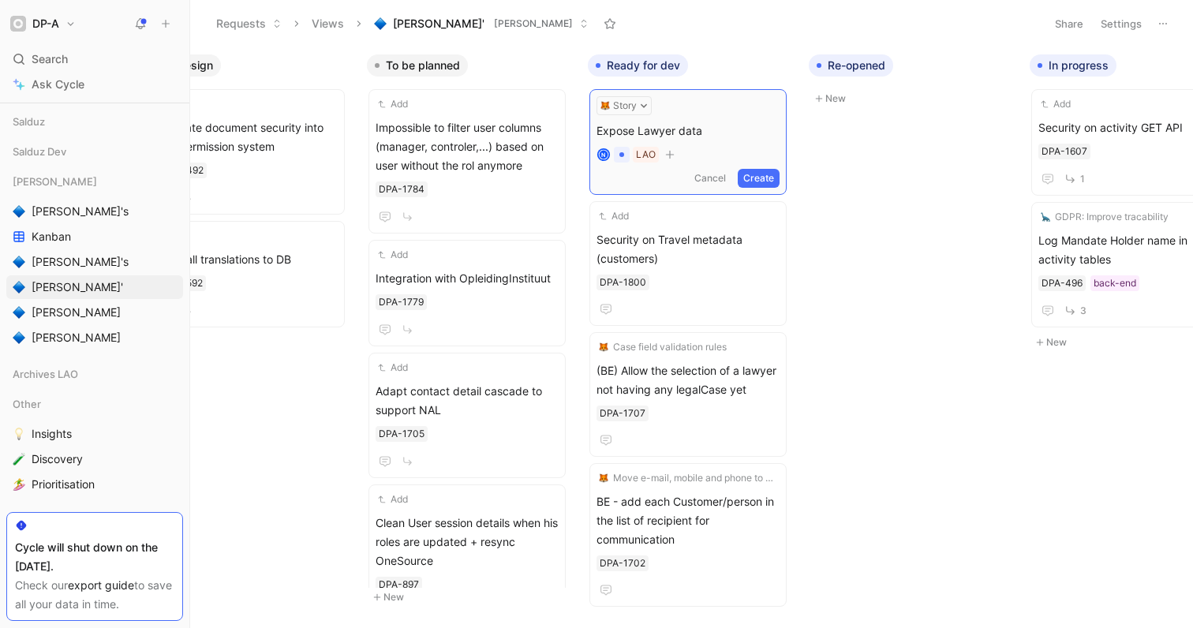
drag, startPoint x: 719, startPoint y: 130, endPoint x: 658, endPoint y: 130, distance: 60.7
click at [658, 130] on span "Expose Lawyer data" at bounding box center [687, 130] width 183 height 19
click at [719, 131] on span "Expose Lawyer data" at bounding box center [687, 130] width 183 height 19
click at [765, 177] on button "Create" at bounding box center [758, 178] width 42 height 19
click at [726, 127] on span "Expose Lawyer data in API01" at bounding box center [687, 127] width 183 height 19
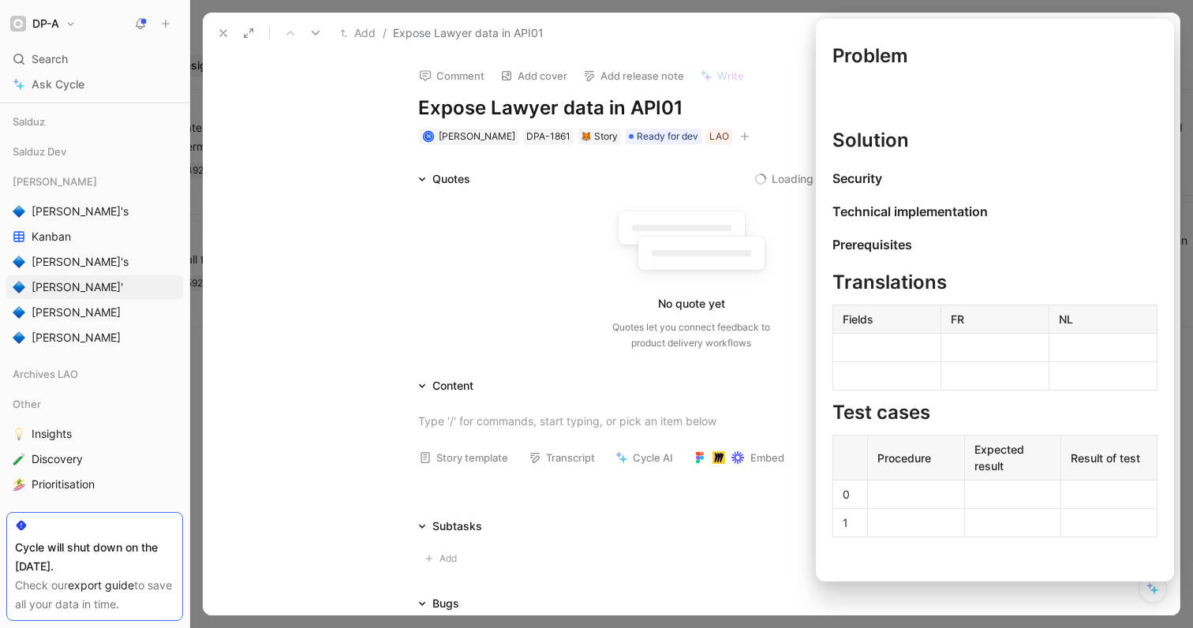
click at [483, 465] on button "Story template" at bounding box center [463, 457] width 103 height 22
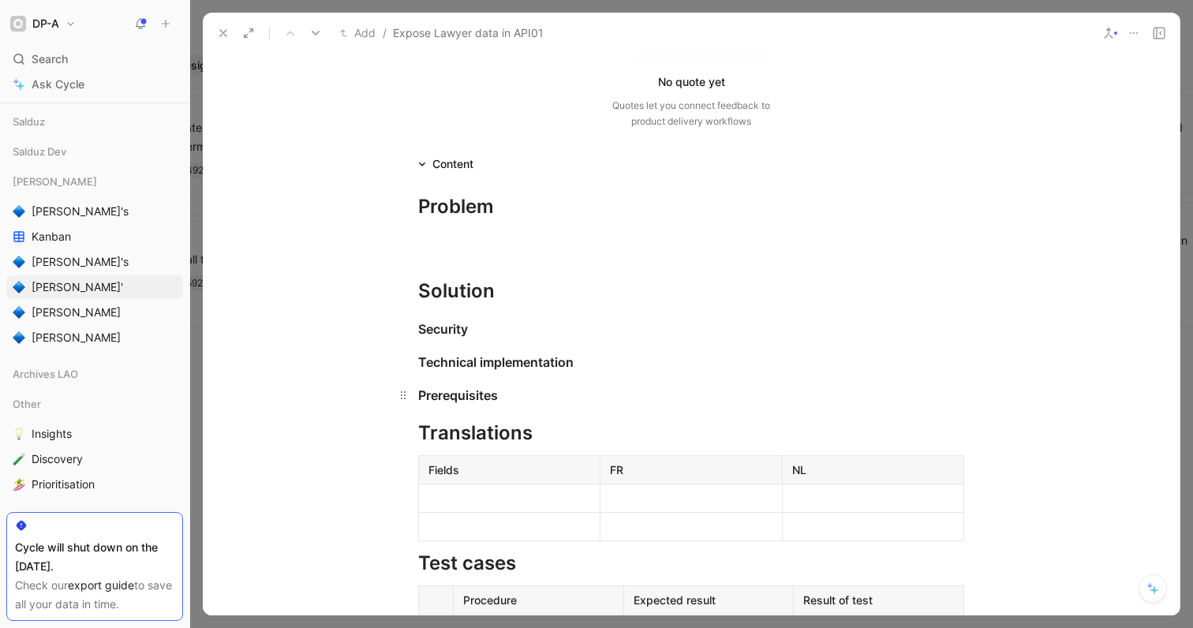
scroll to position [257, 0]
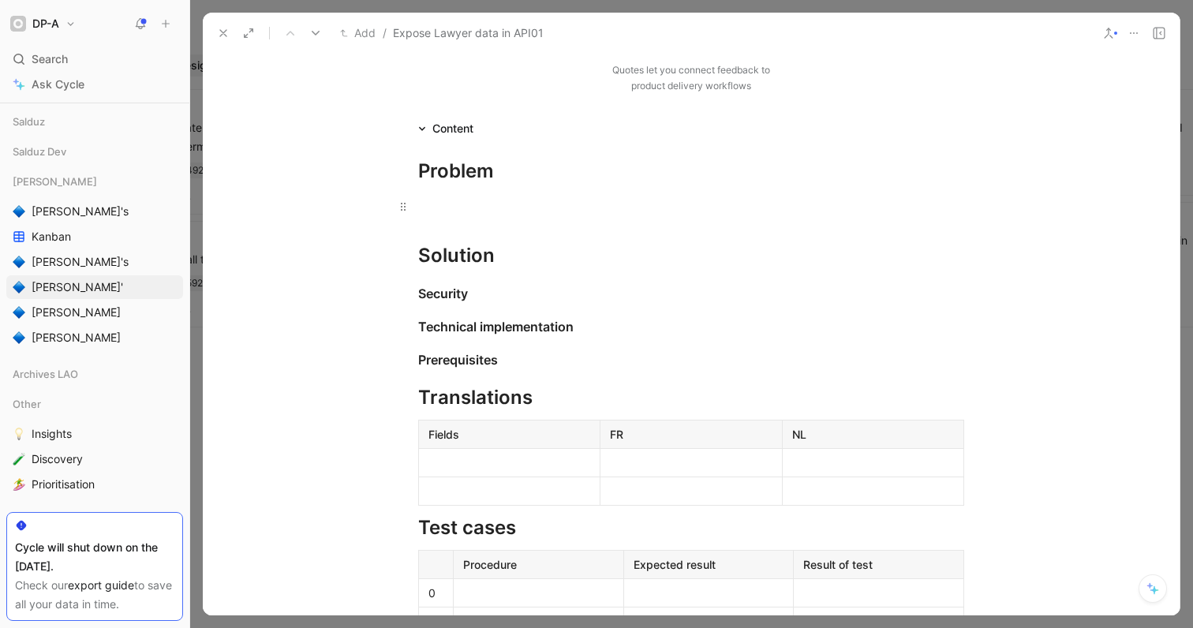
click at [424, 215] on p at bounding box center [691, 206] width 606 height 26
click at [509, 267] on div "Solution" at bounding box center [691, 255] width 546 height 28
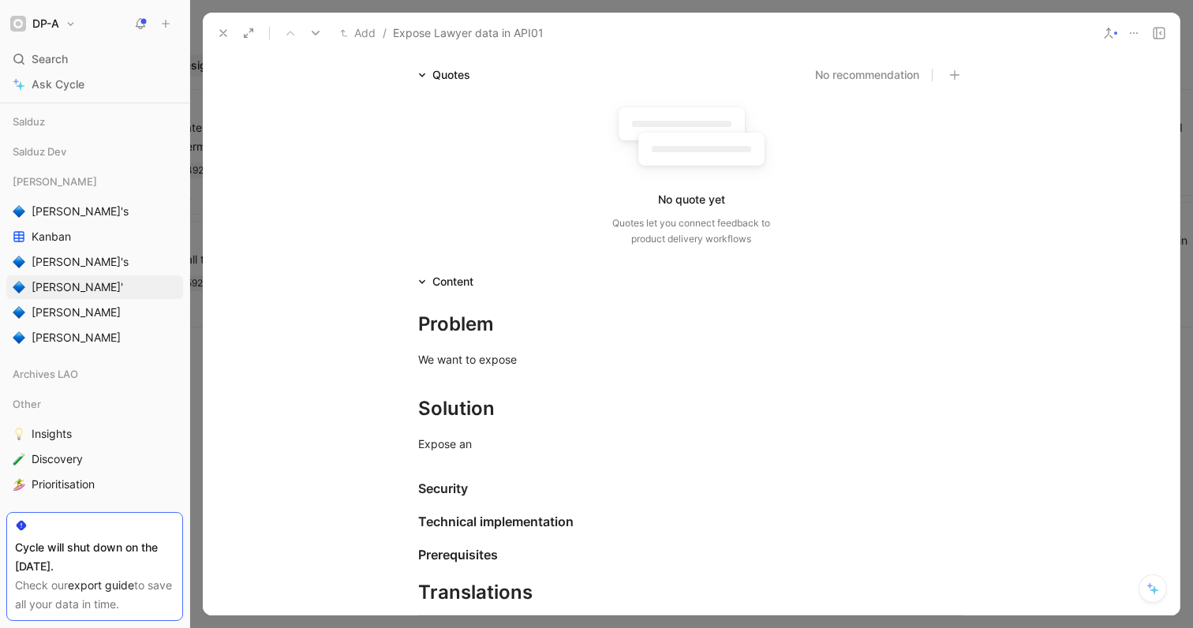
scroll to position [172, 0]
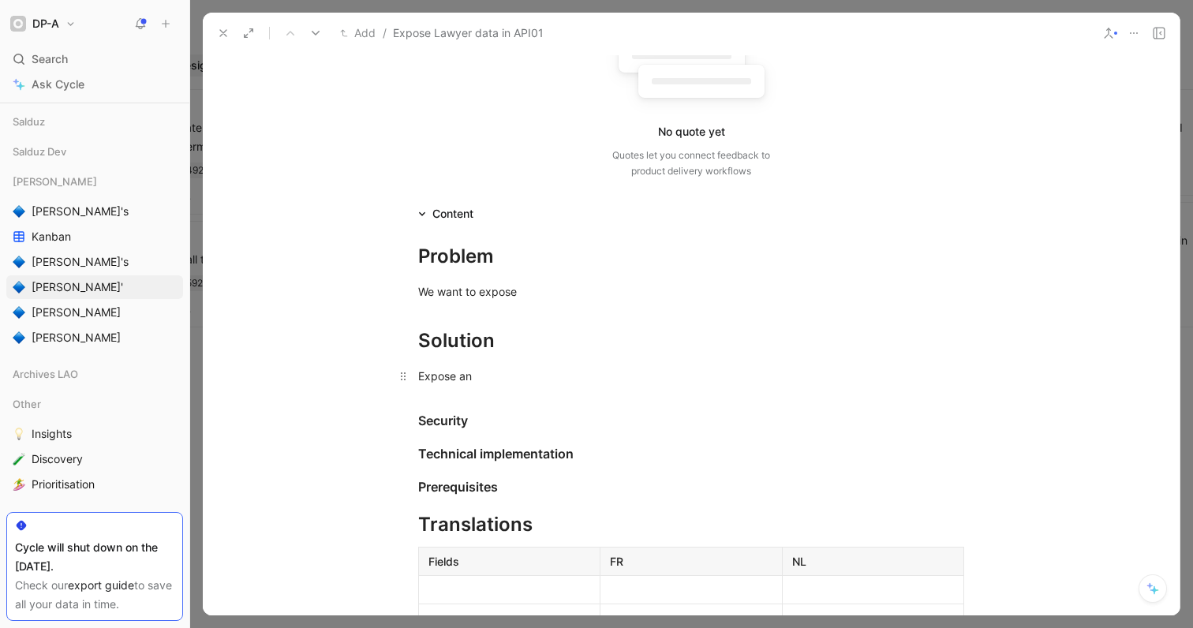
click at [416, 376] on p "Expose an" at bounding box center [691, 376] width 606 height 26
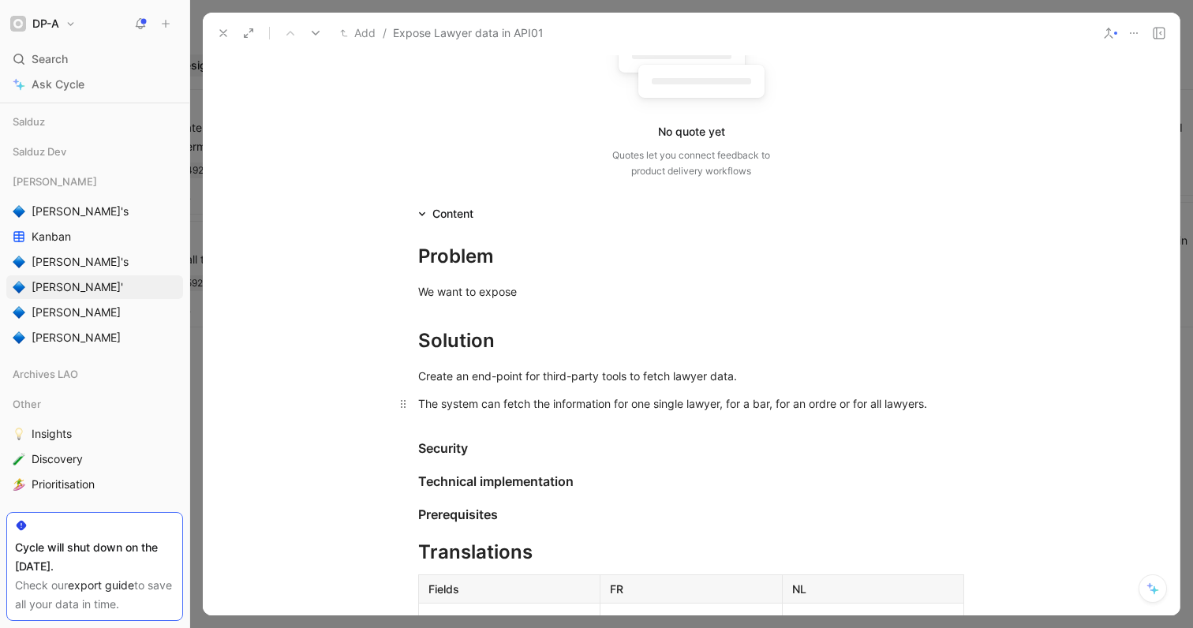
click at [419, 402] on div "The system can fetch the information for one single lawyer, for a bar, for an o…" at bounding box center [691, 403] width 546 height 17
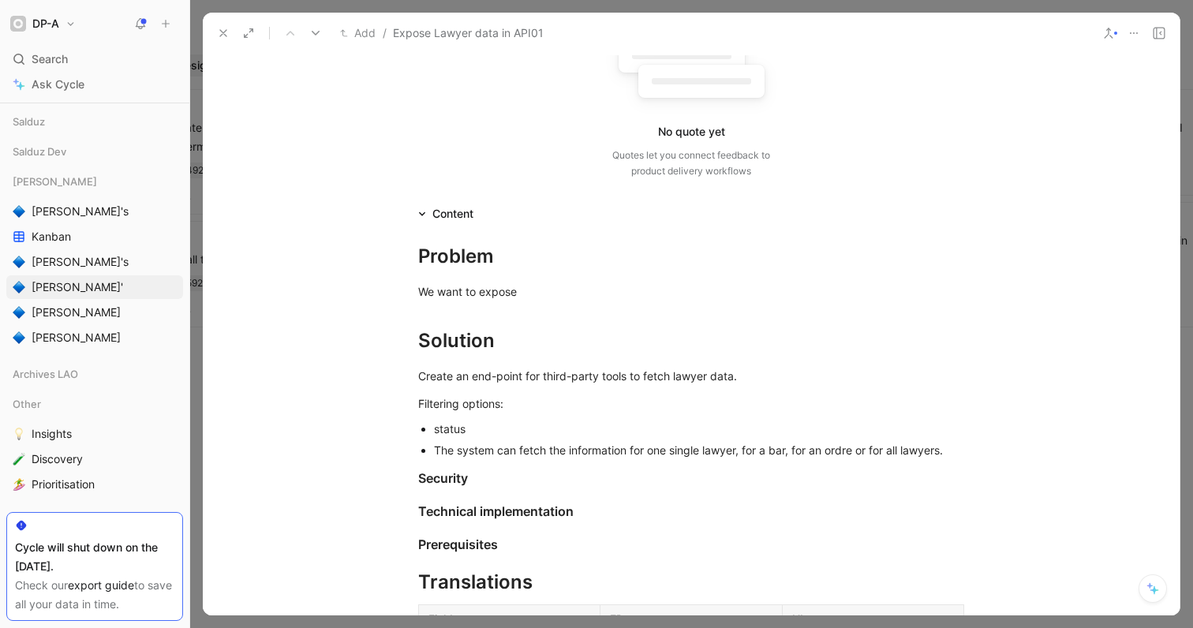
click at [704, 449] on div "The system can fetch the information for one single lawyer, for a bar, for an o…" at bounding box center [699, 450] width 530 height 17
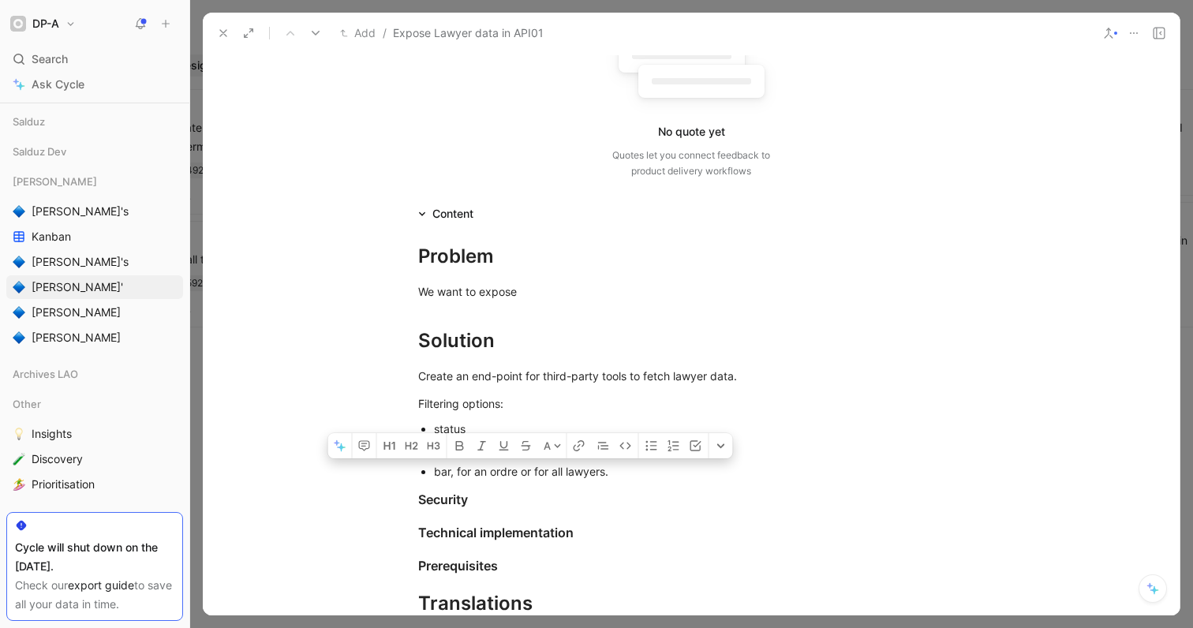
drag, startPoint x: 450, startPoint y: 472, endPoint x: 614, endPoint y: 472, distance: 163.3
click at [614, 472] on div "bar, for an ordre or for all lawyers." at bounding box center [699, 471] width 530 height 17
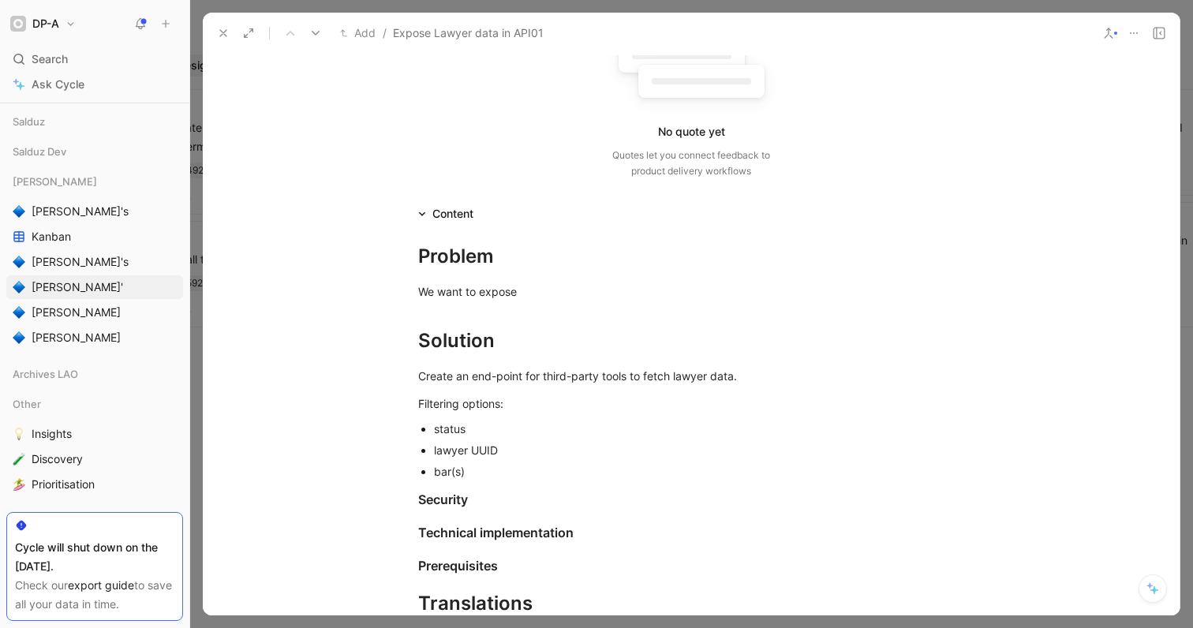
click at [536, 452] on div "lawyer UUID" at bounding box center [699, 450] width 530 height 17
click at [487, 425] on div "status" at bounding box center [699, 428] width 530 height 17
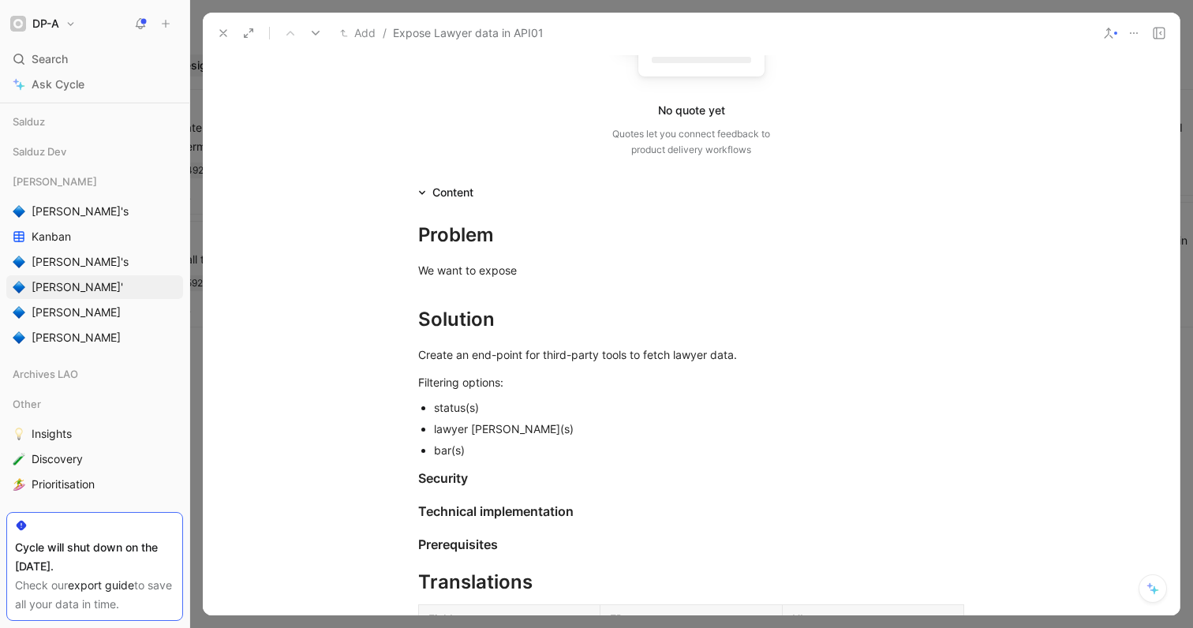
scroll to position [195, 0]
click at [735, 356] on div "Create an end-point for third-party tools to fetch lawyer data." at bounding box center [691, 353] width 546 height 17
click at [503, 457] on p "bar(s)" at bounding box center [699, 448] width 530 height 21
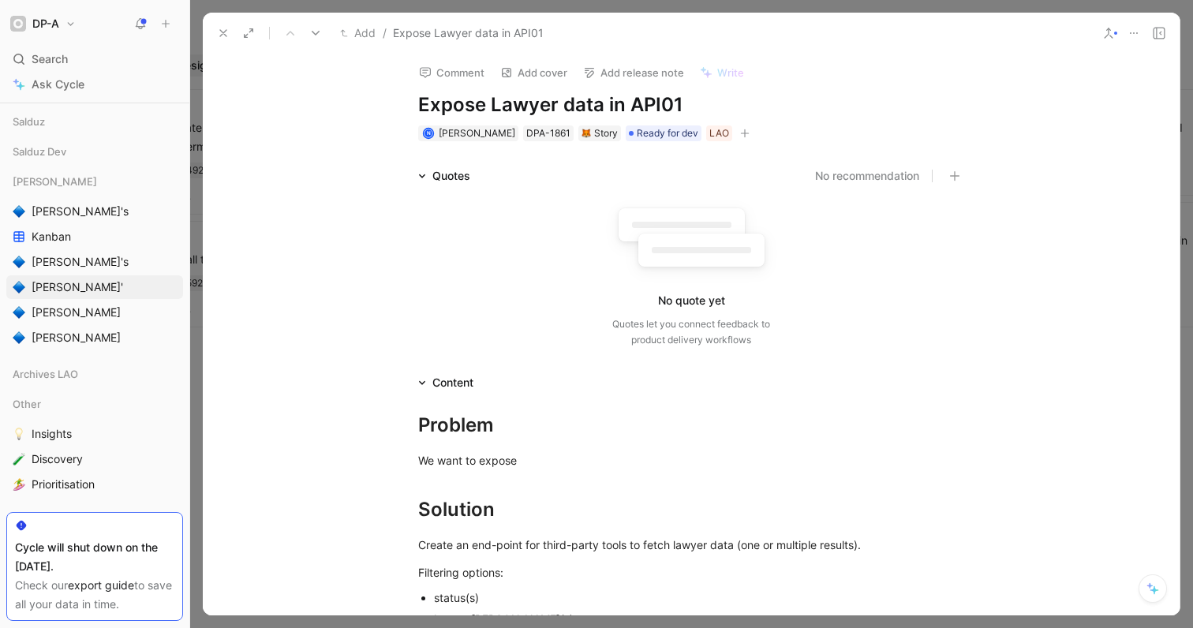
scroll to position [0, 0]
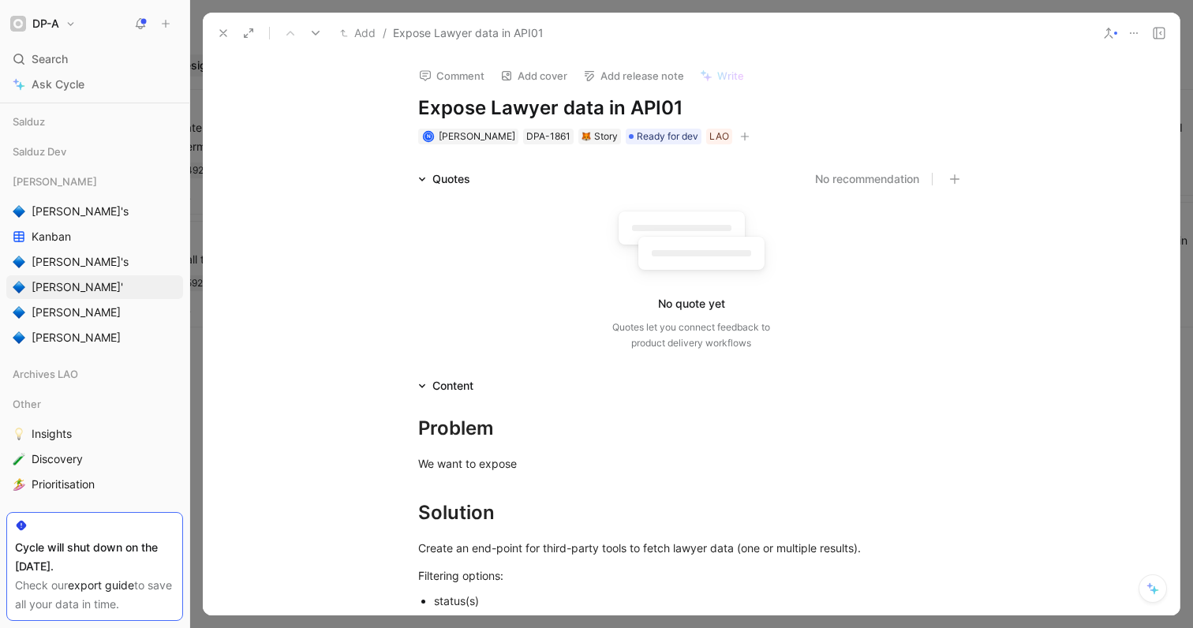
drag, startPoint x: 678, startPoint y: 112, endPoint x: 632, endPoint y: 112, distance: 46.5
click at [632, 112] on h1 "Expose Lawyer data in API01" at bounding box center [691, 107] width 546 height 25
click at [622, 574] on div "Filtering options:" at bounding box center [691, 575] width 546 height 17
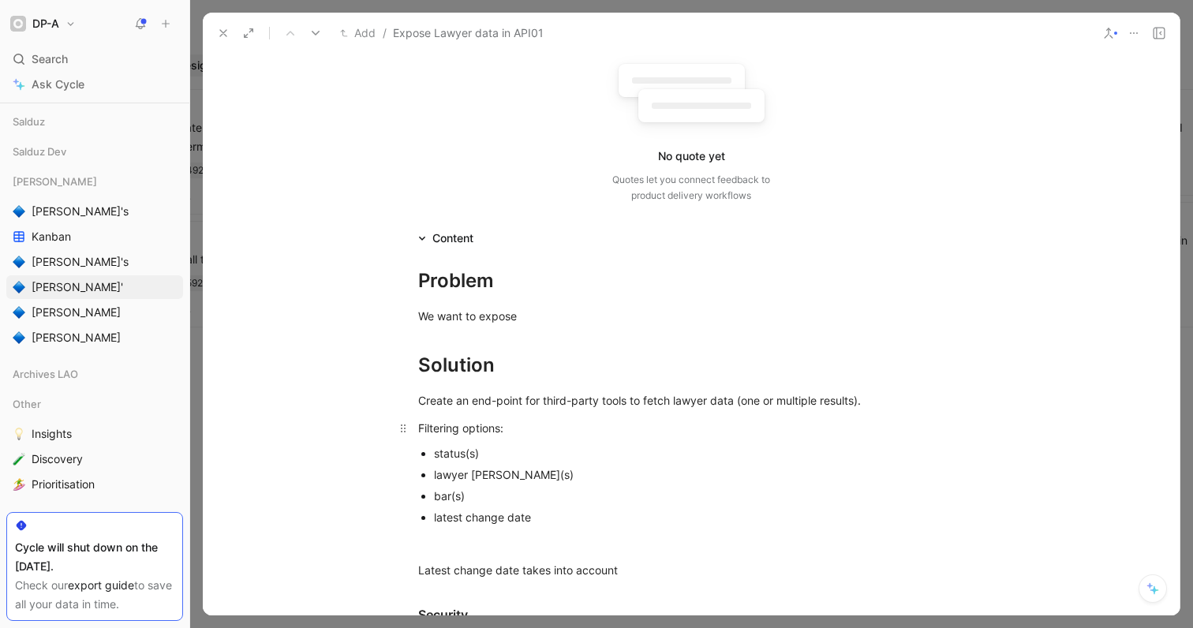
scroll to position [148, 0]
click at [541, 520] on div "latest change date" at bounding box center [699, 516] width 530 height 17
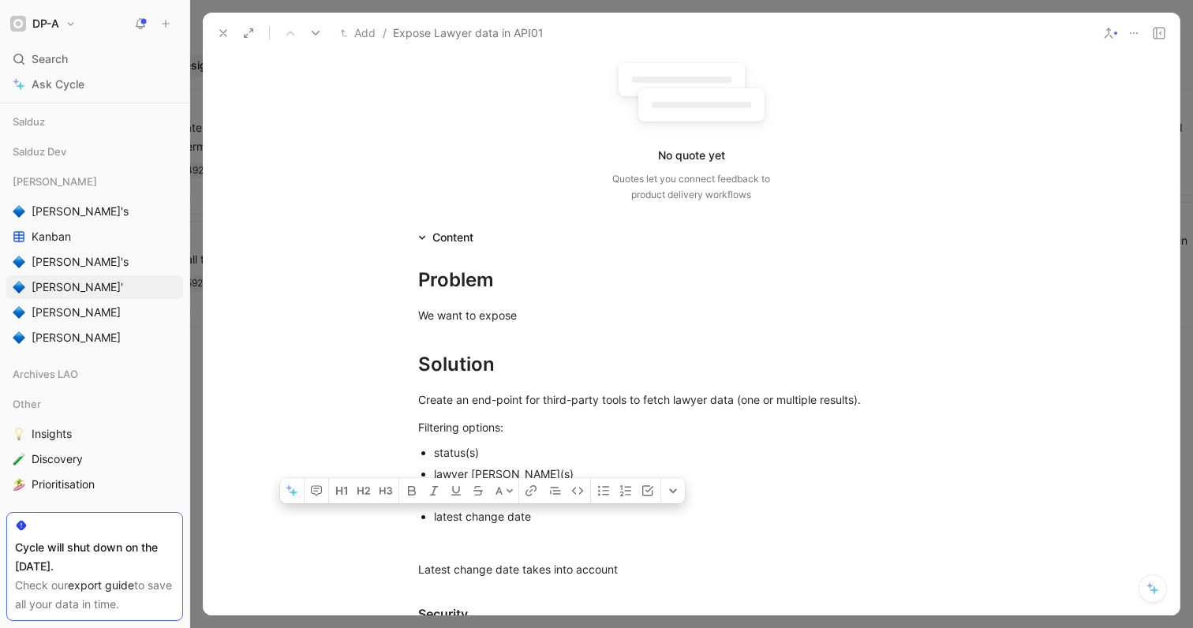
drag, startPoint x: 430, startPoint y: 516, endPoint x: 539, endPoint y: 517, distance: 108.9
click at [539, 517] on ul "status(s) lawyer UUID(s) bar(s) latest change date" at bounding box center [691, 484] width 606 height 85
click at [539, 517] on div "latest change date" at bounding box center [699, 516] width 530 height 17
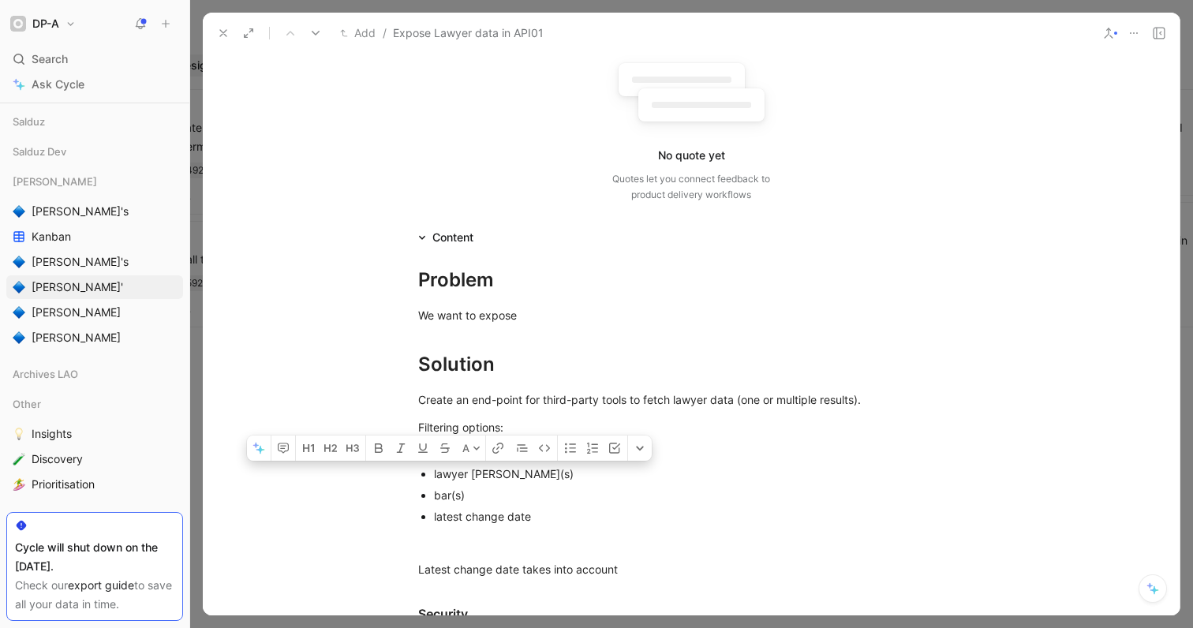
drag, startPoint x: 480, startPoint y: 498, endPoint x: 430, endPoint y: 478, distance: 53.5
click at [430, 478] on ul "status(s) lawyer UUID(s) bar(s) latest change date" at bounding box center [691, 484] width 606 height 85
click at [513, 427] on div "Filtering options:" at bounding box center [691, 427] width 546 height 17
click at [894, 397] on div "Create an end-point for third-party tools to fetch lawyer data (one or multiple…" at bounding box center [691, 399] width 546 height 17
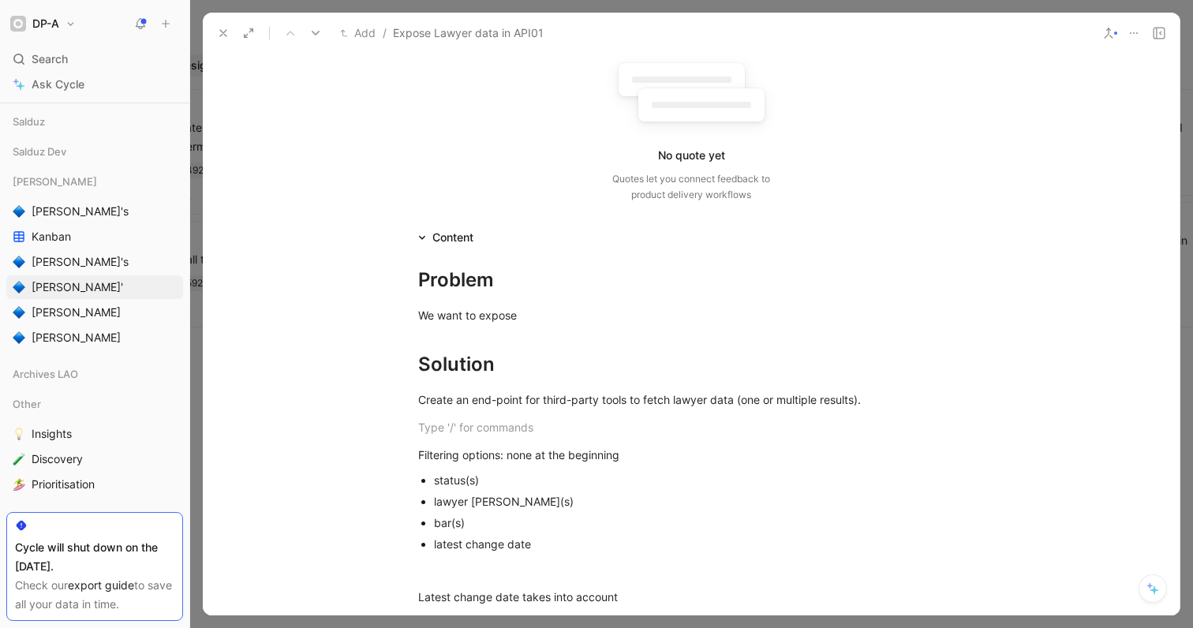
click at [626, 504] on div "lawyer UUID(s)" at bounding box center [699, 501] width 530 height 17
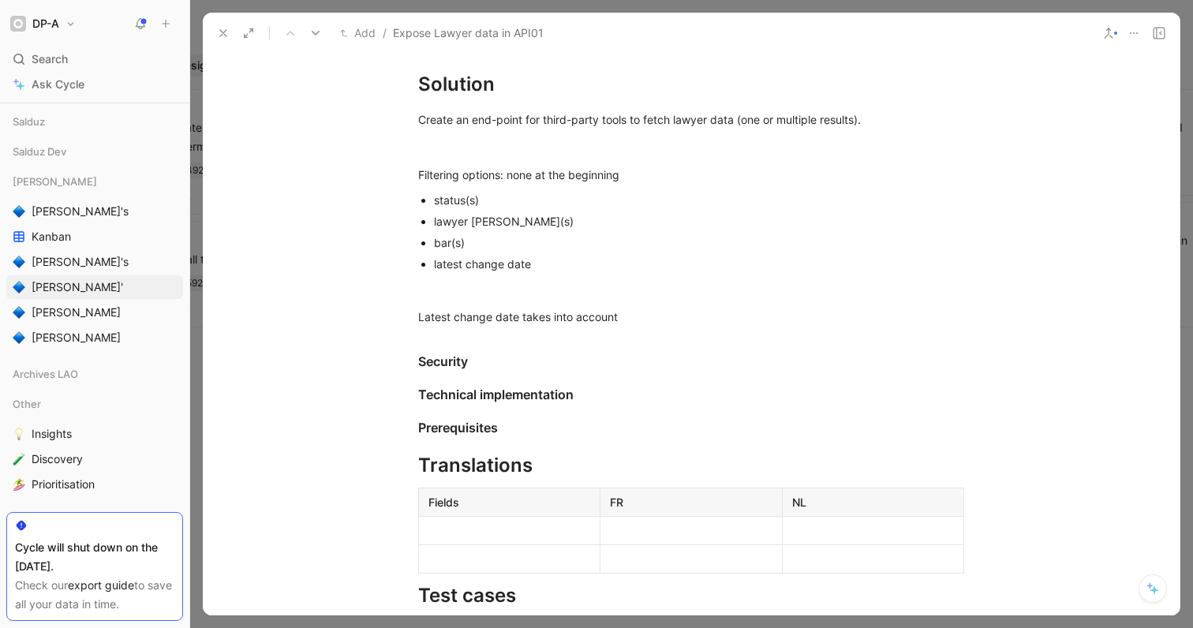
scroll to position [435, 0]
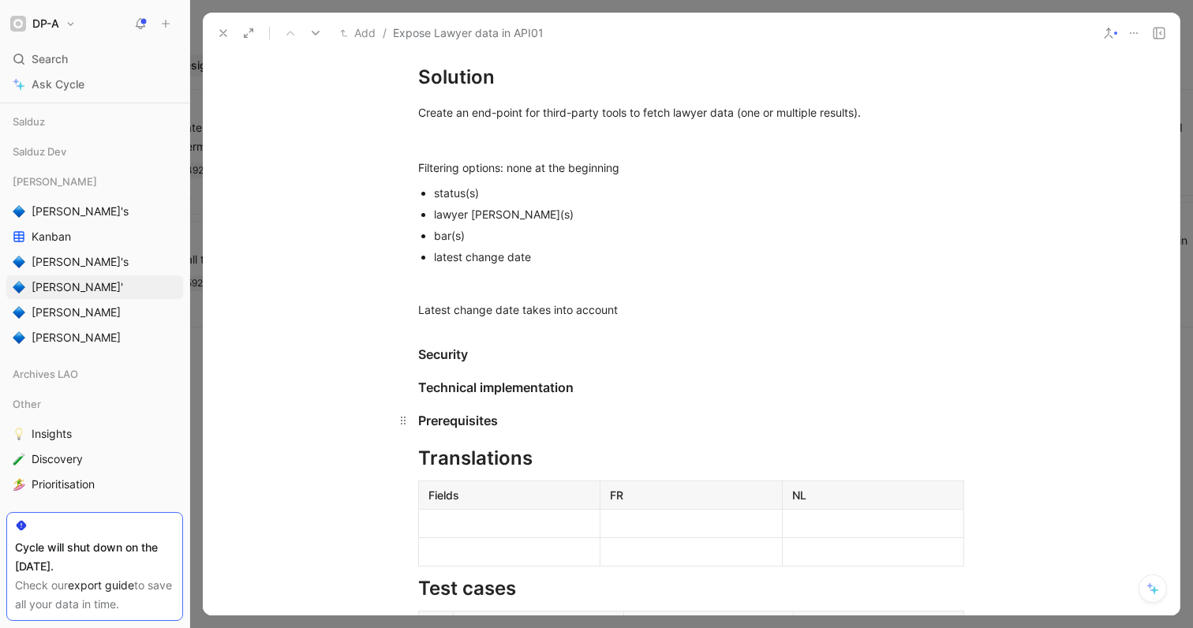
click at [506, 422] on div "Prerequisites" at bounding box center [691, 420] width 546 height 19
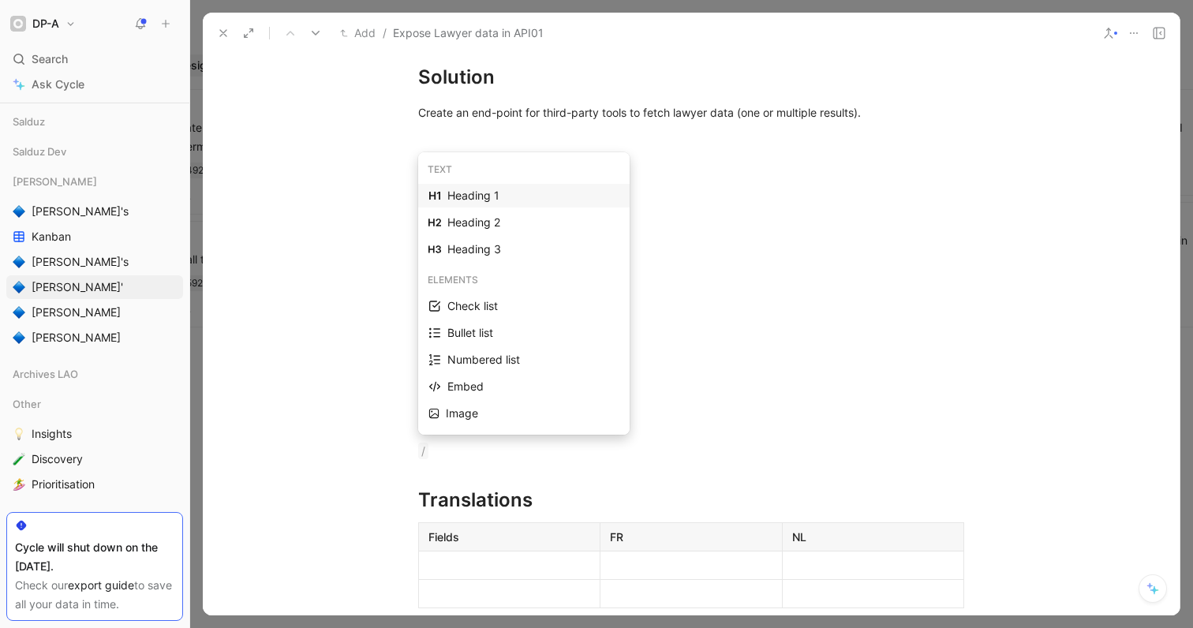
click at [539, 245] on div "Heading 3" at bounding box center [533, 249] width 172 height 19
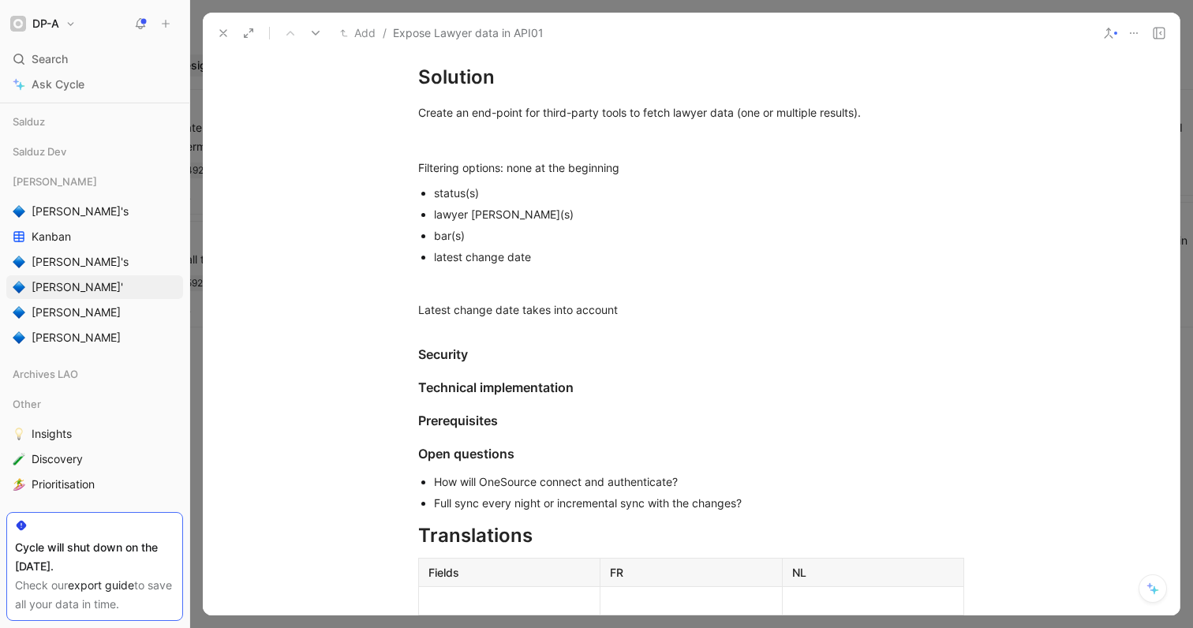
click at [224, 34] on use at bounding box center [223, 33] width 6 height 6
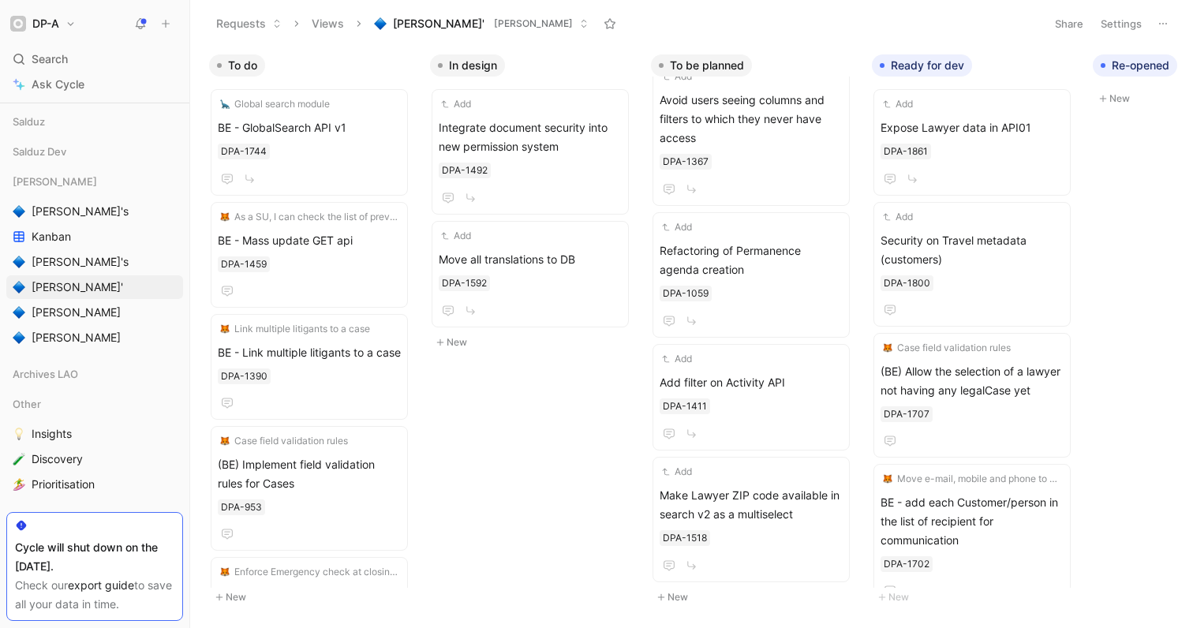
click at [573, 486] on div "To do Global search module BE - GlobalSearch API v1 DPA-1744 As a SU, I can che…" at bounding box center [691, 337] width 1002 height 581
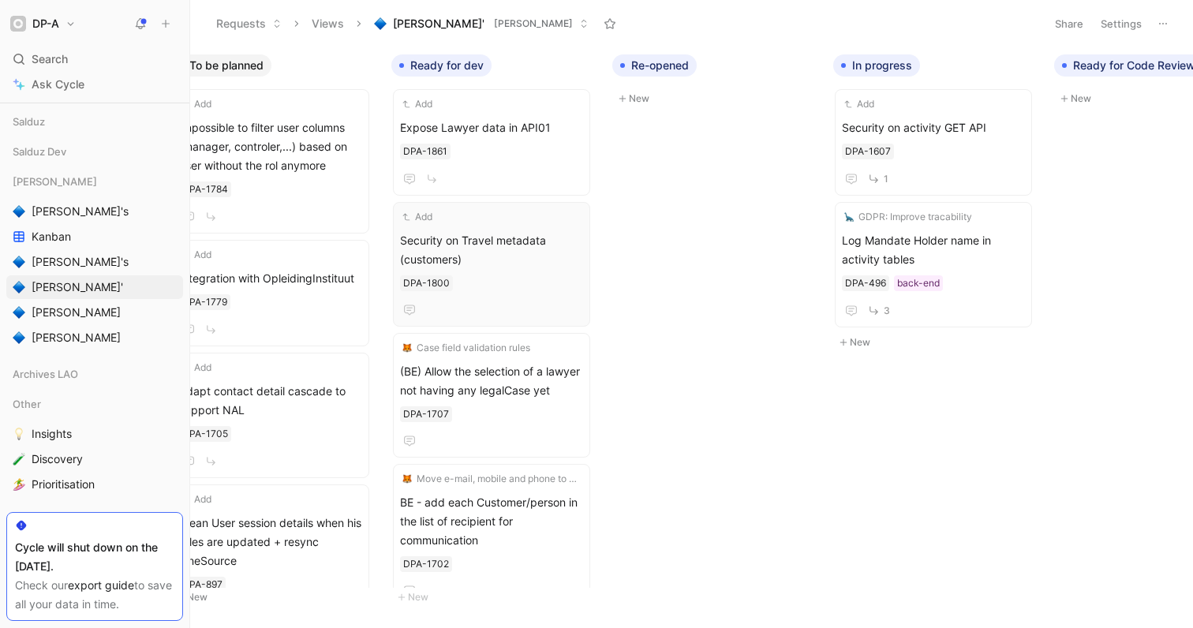
scroll to position [0, 487]
click at [491, 260] on span "Security on Travel metadata (customers)" at bounding box center [485, 250] width 183 height 38
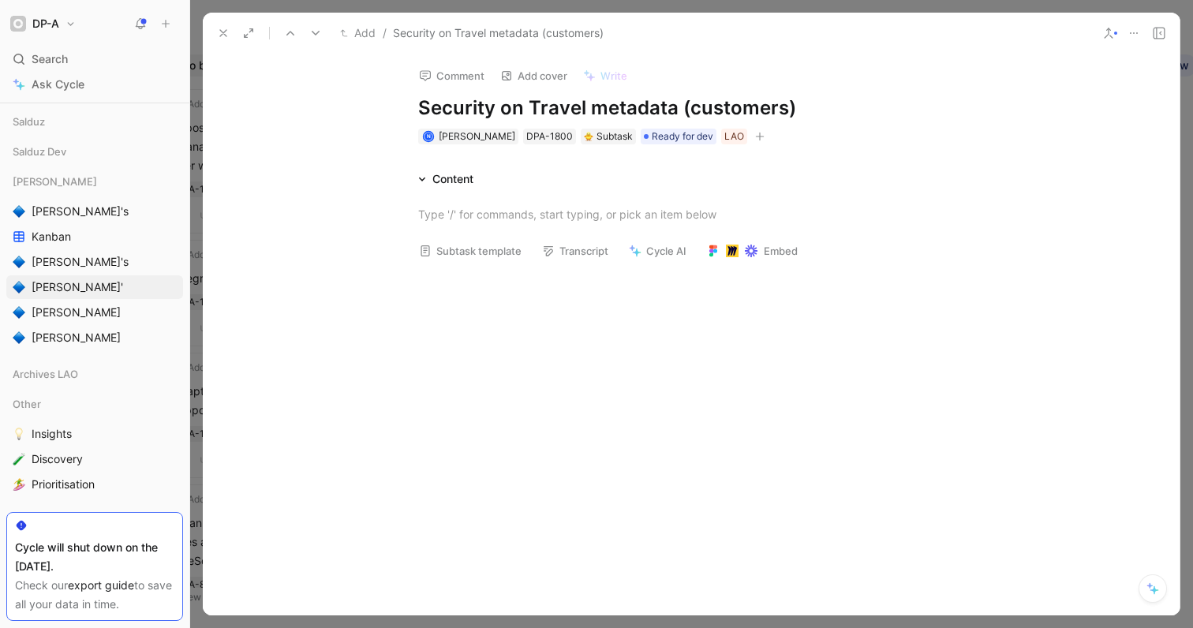
click at [218, 37] on icon at bounding box center [223, 33] width 13 height 13
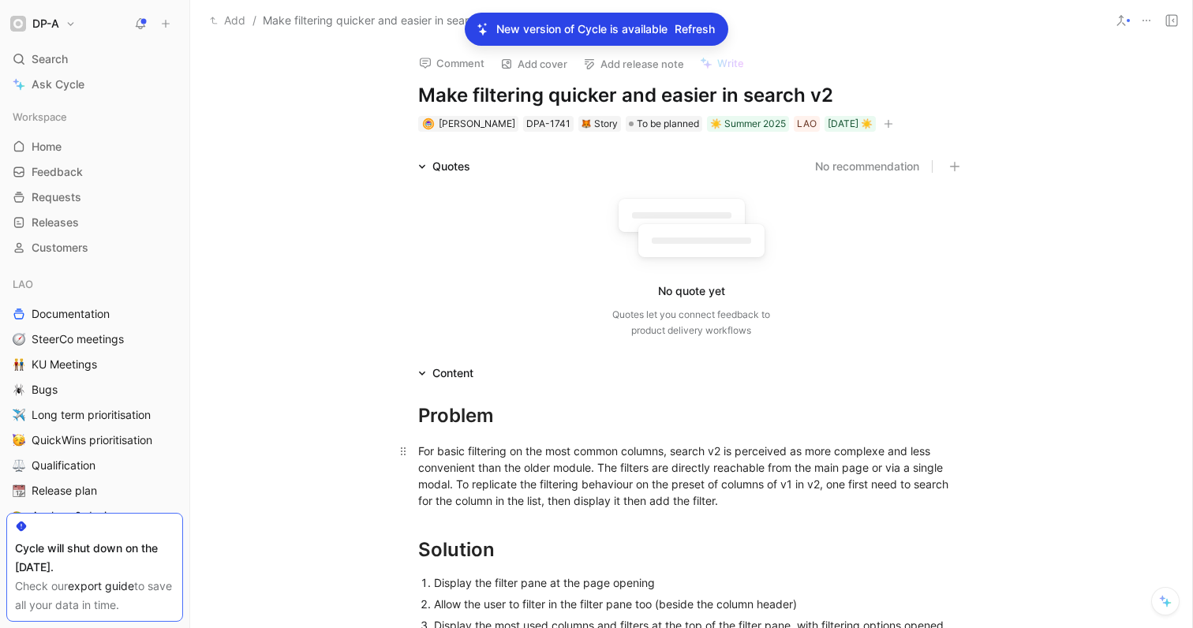
click at [645, 476] on div "For basic filtering on the most common columns, search v2 is perceived as more …" at bounding box center [691, 475] width 546 height 66
